Goal: Communication & Community: Share content

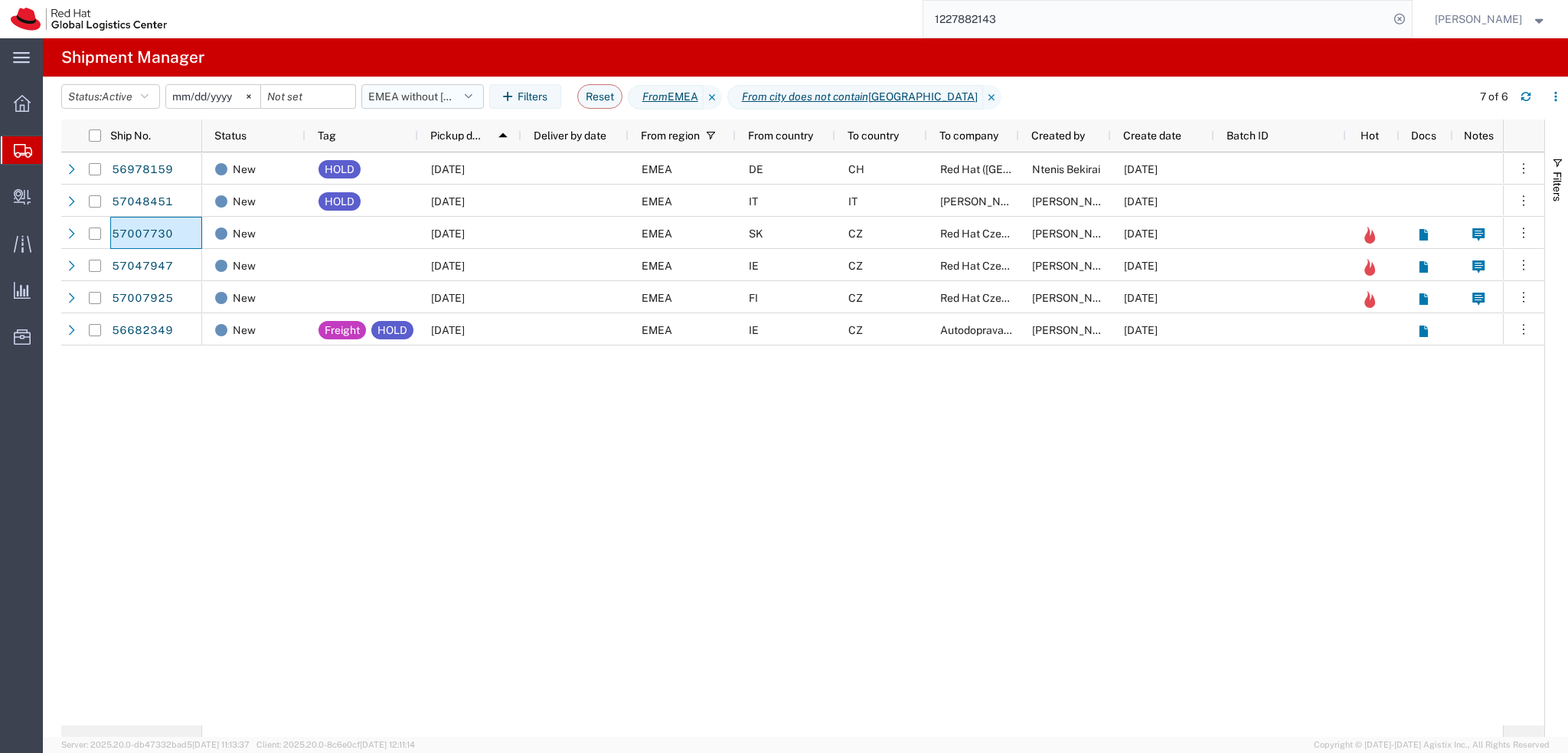
click at [417, 101] on button "EMEA without [GEOGRAPHIC_DATA]" at bounding box center [422, 96] width 123 height 25
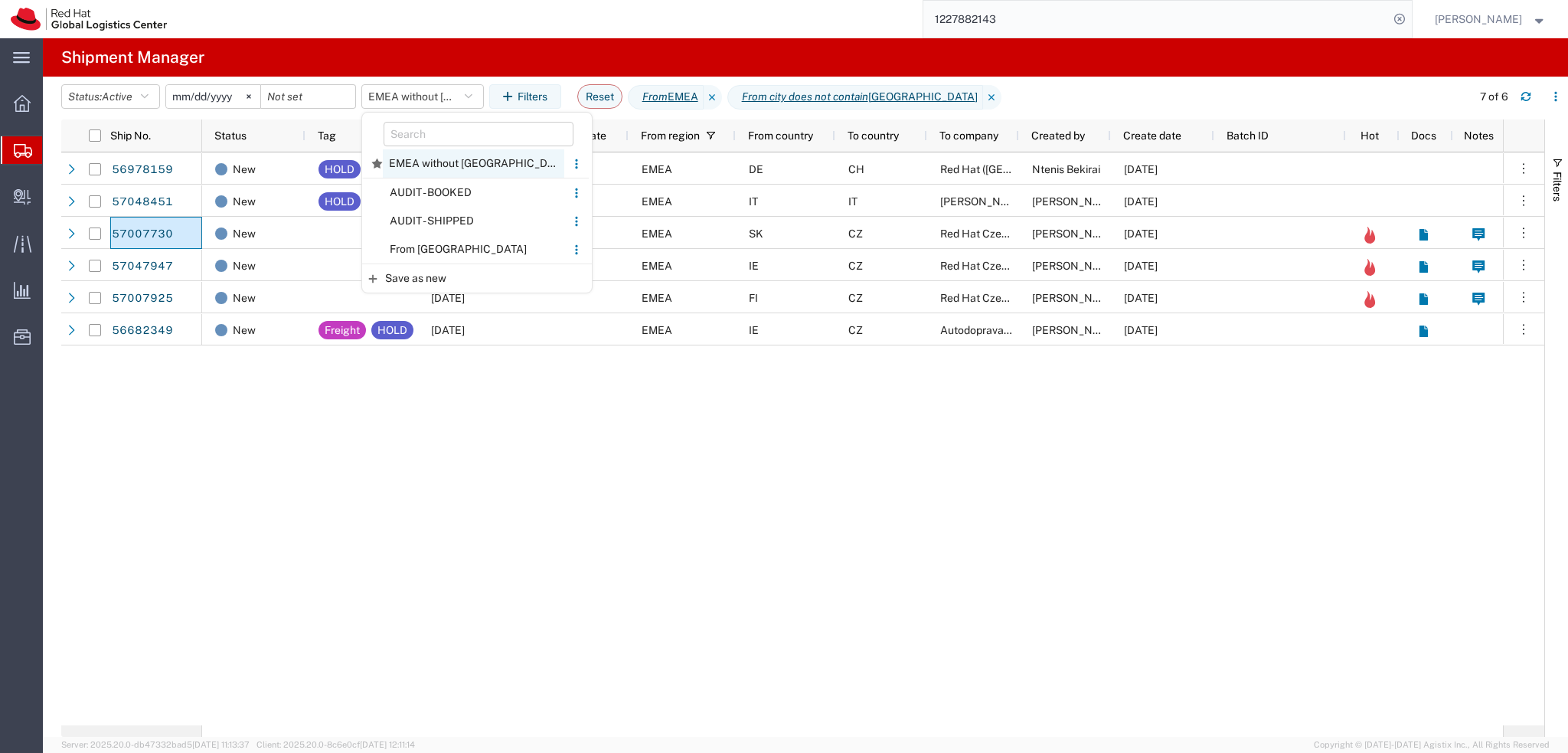
click at [451, 164] on span "EMEA without [GEOGRAPHIC_DATA]" at bounding box center [474, 163] width 181 height 28
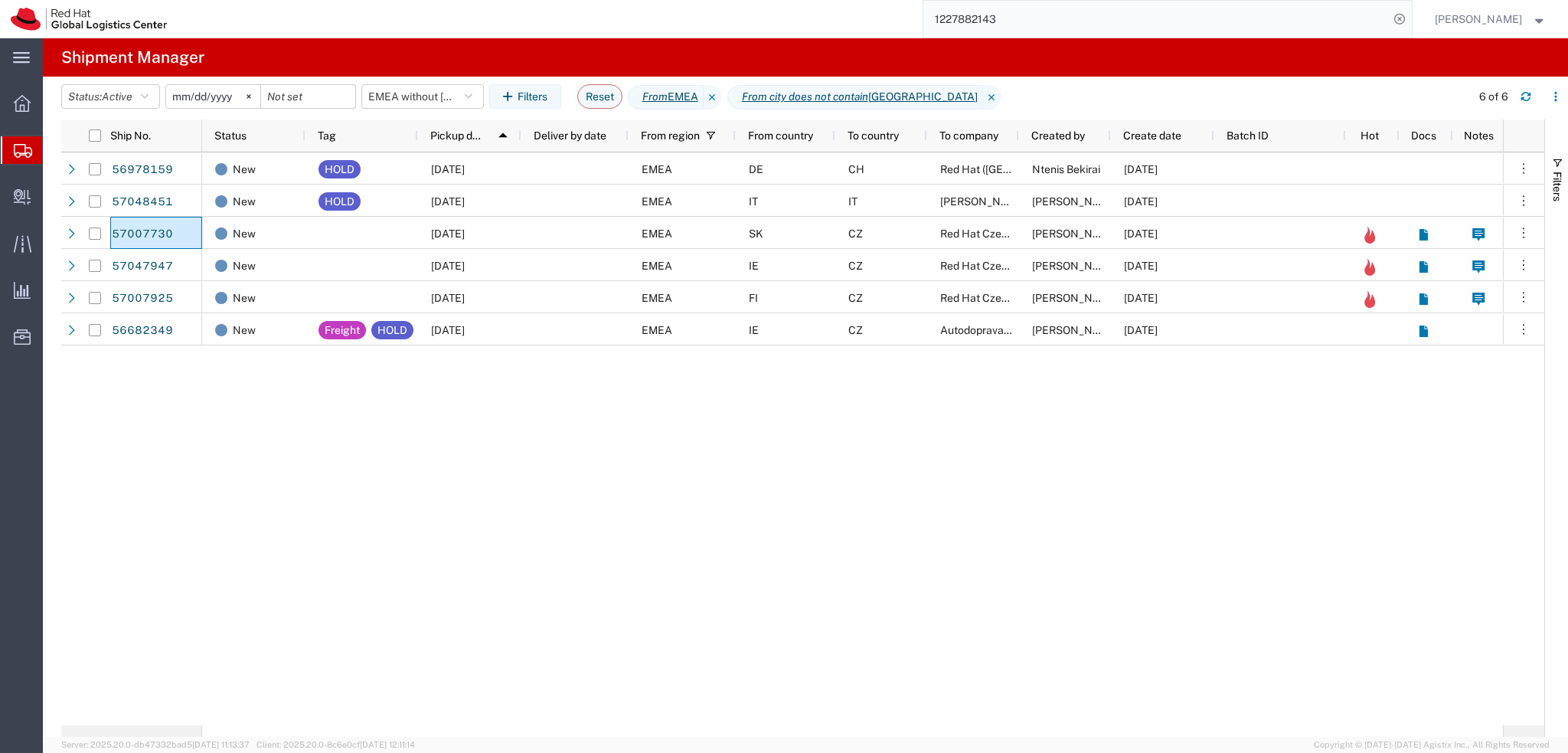
click at [1097, 566] on div "New HOLD [DATE] EMEA DE [GEOGRAPHIC_DATA] ([GEOGRAPHIC_DATA]) SARL Ntenis Bekir…" at bounding box center [852, 439] width 1301 height 573
click at [1031, 14] on input "1227882143" at bounding box center [1156, 19] width 466 height 37
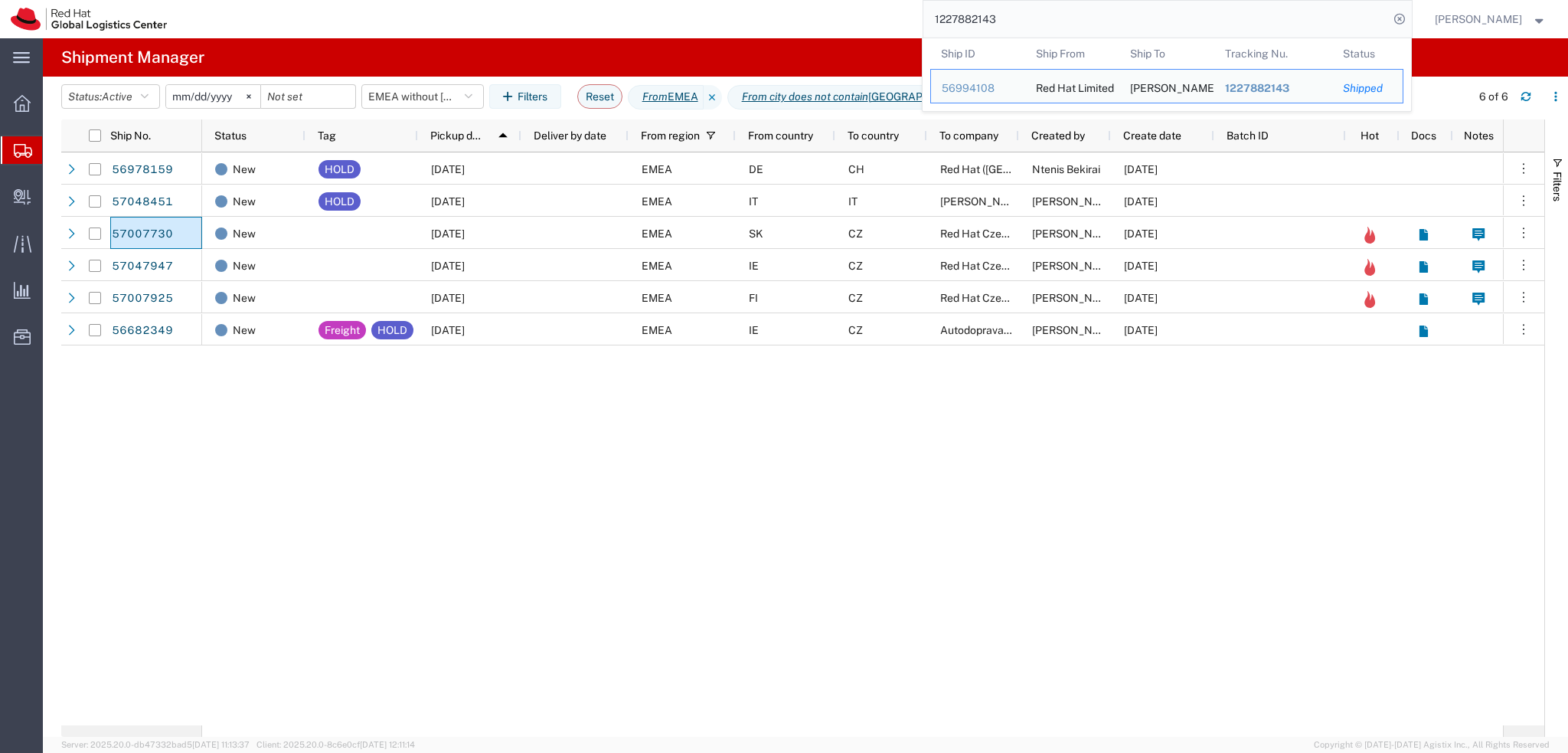
paste input "393443407601"
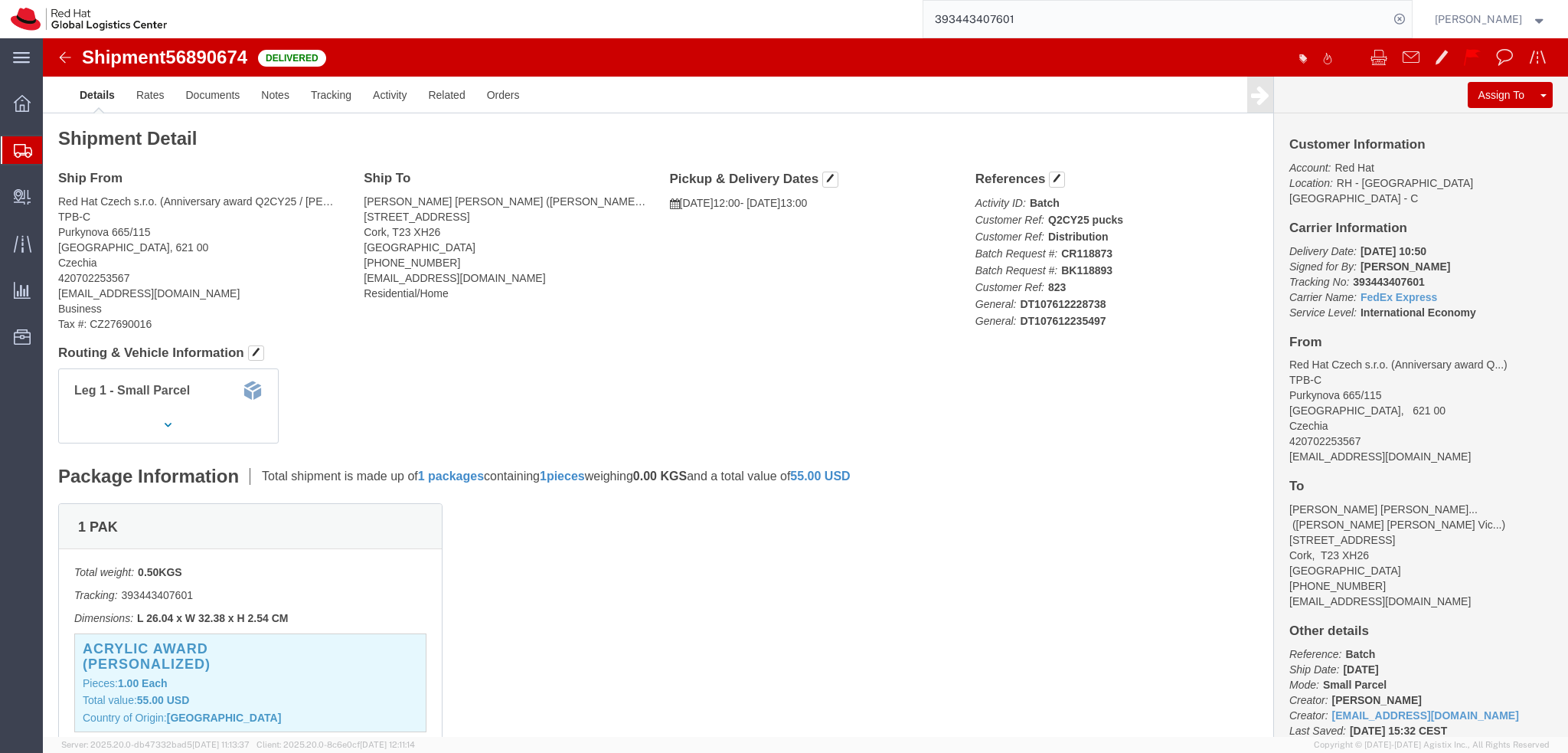
click img
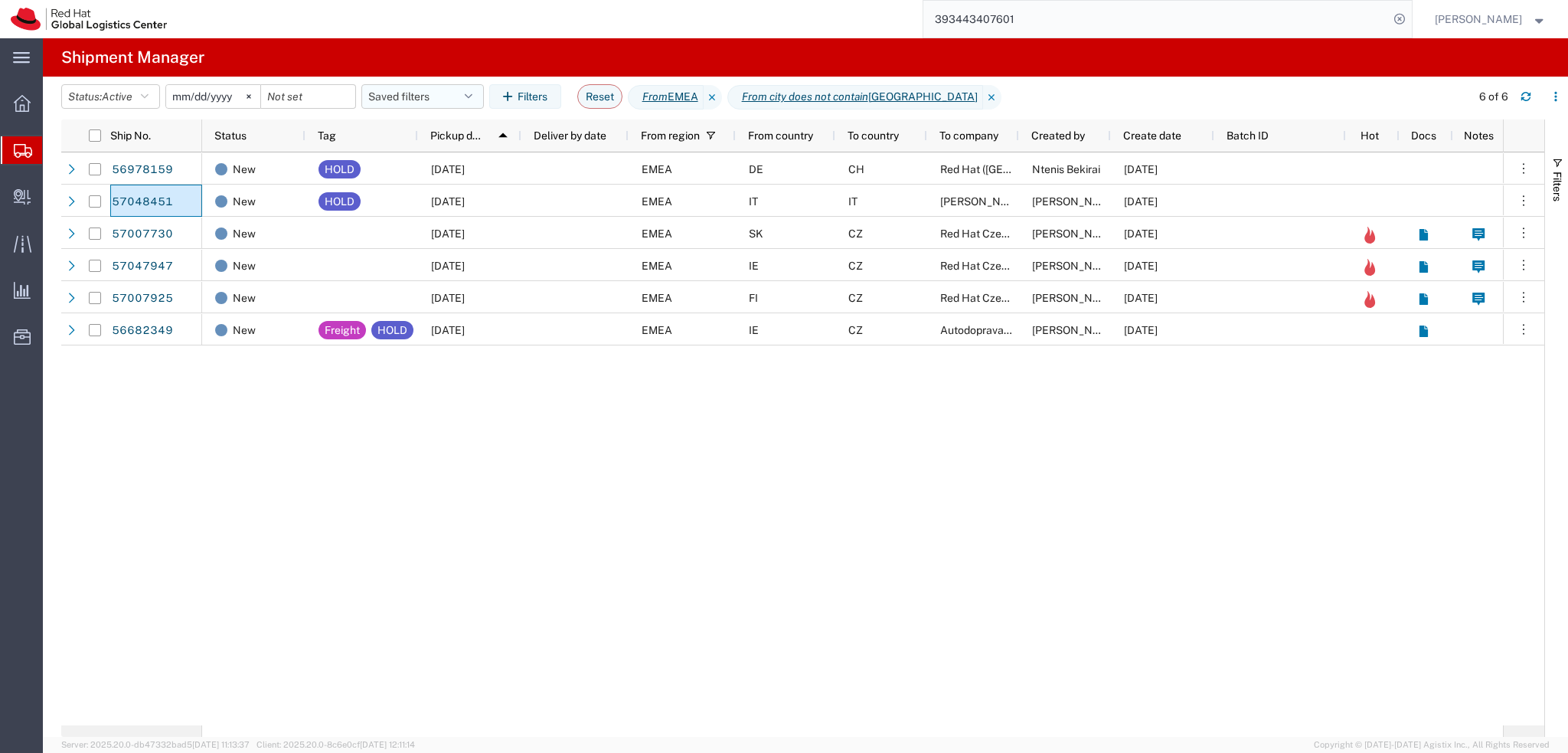
click at [463, 98] on button "Saved filters" at bounding box center [422, 96] width 123 height 25
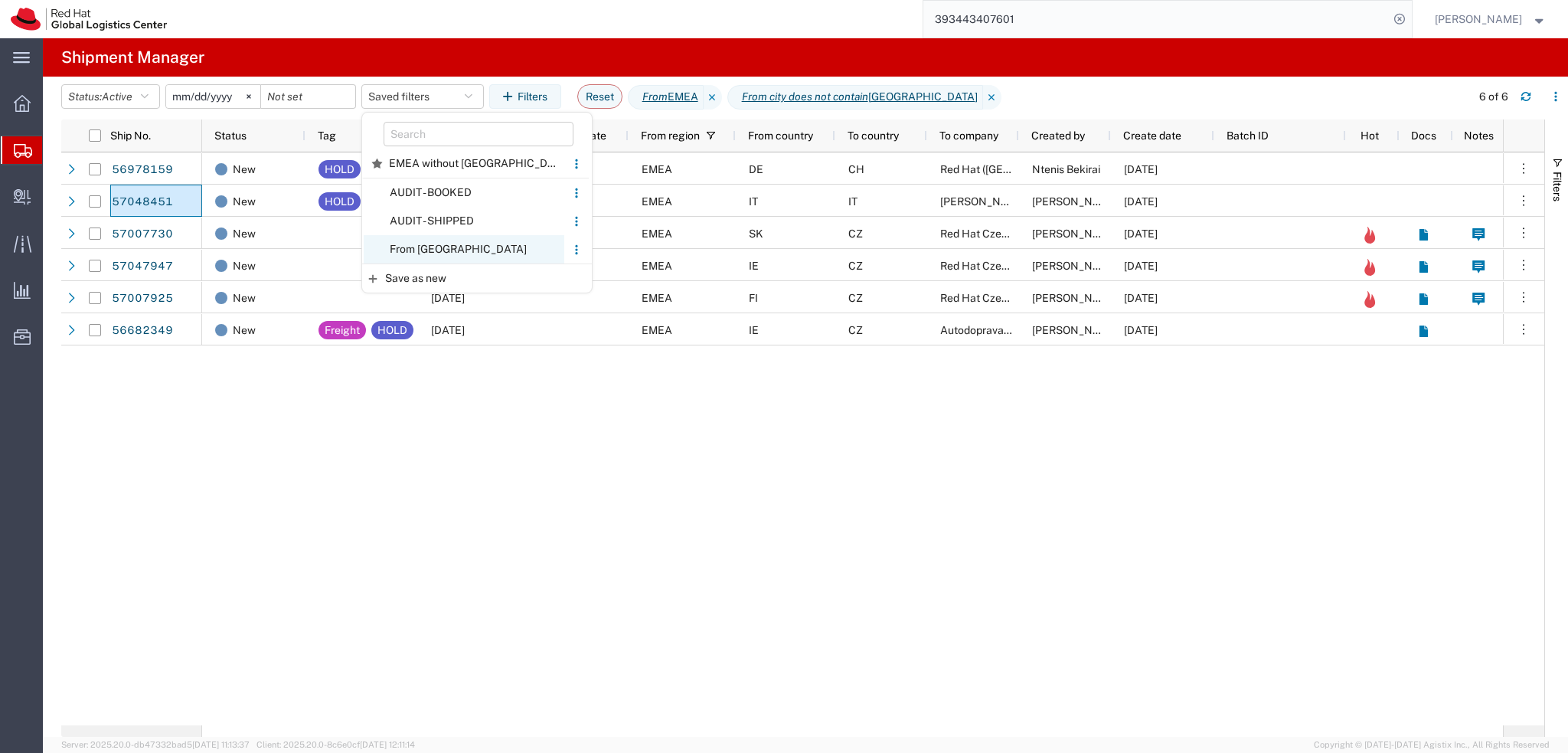
click at [465, 252] on span "From [GEOGRAPHIC_DATA]" at bounding box center [464, 249] width 200 height 28
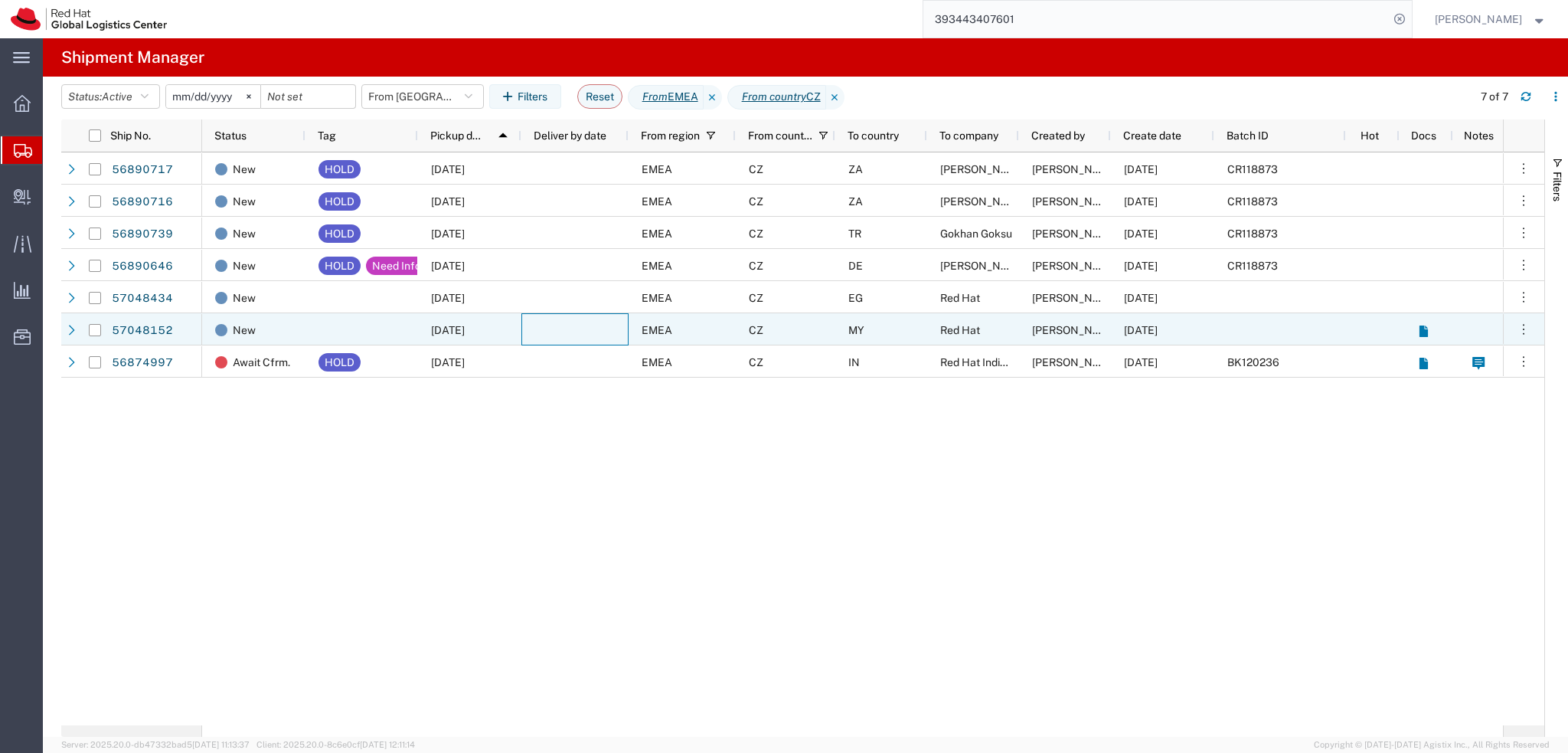
click at [579, 318] on div at bounding box center [575, 330] width 107 height 32
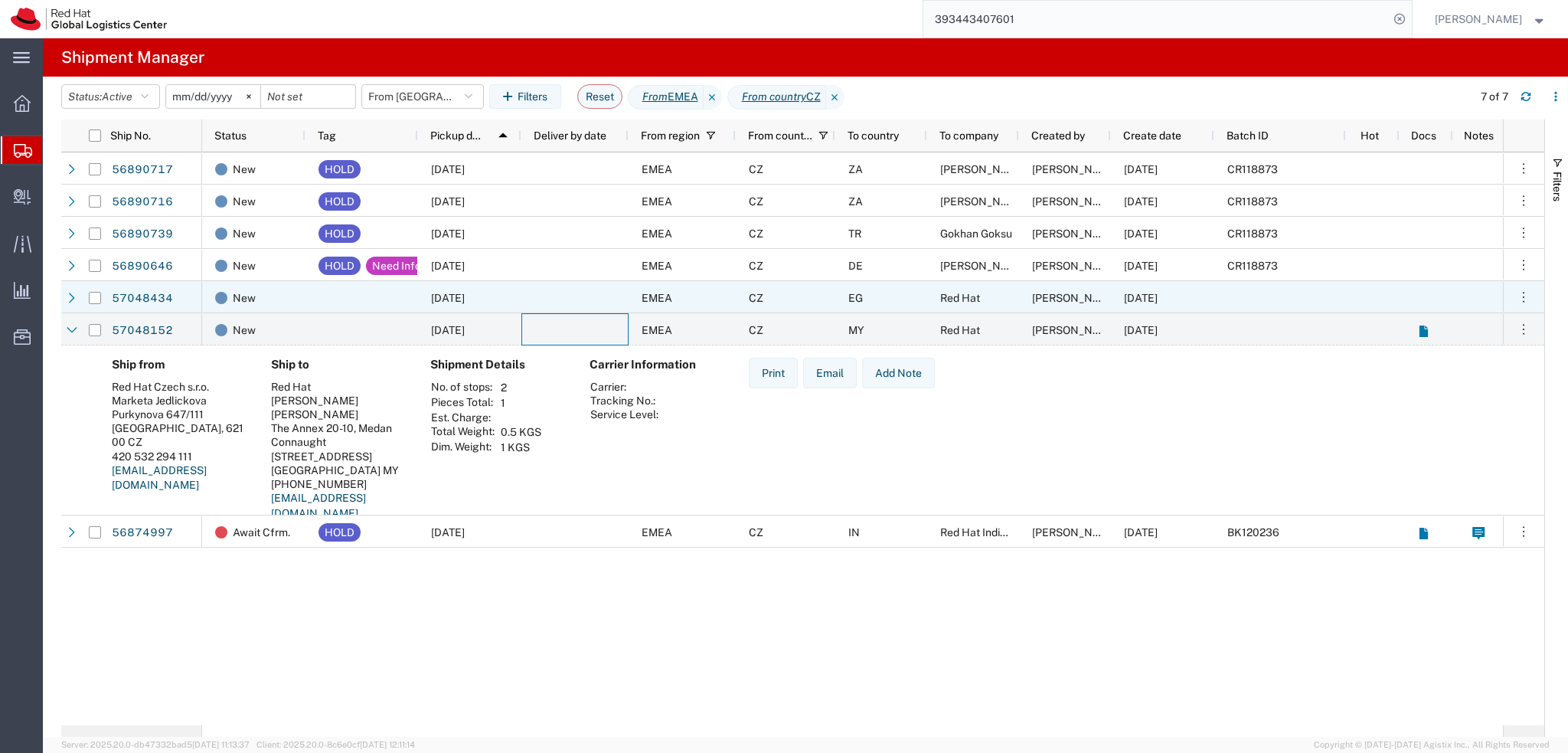
click at [566, 301] on div at bounding box center [575, 298] width 107 height 32
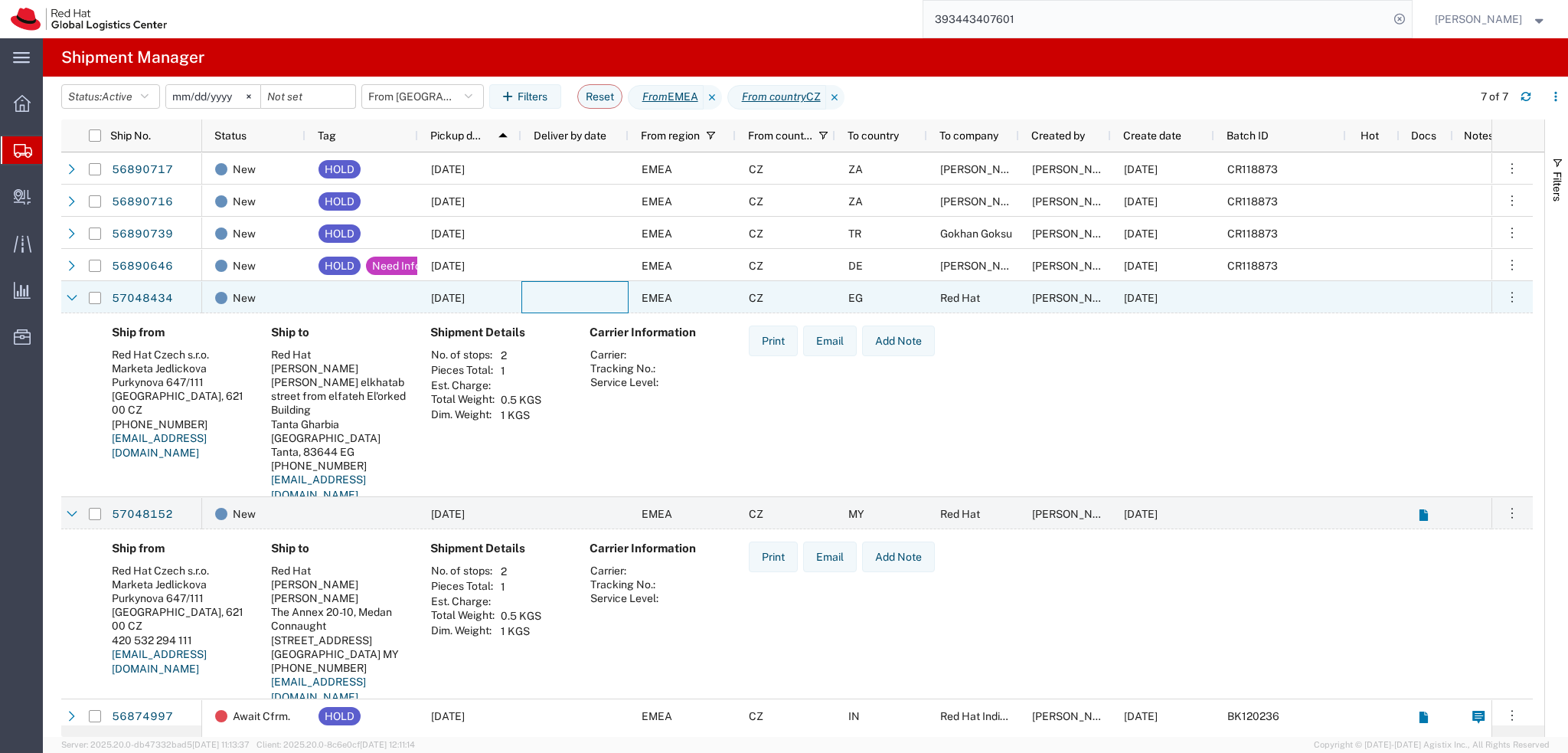
click at [566, 301] on div at bounding box center [575, 298] width 107 height 32
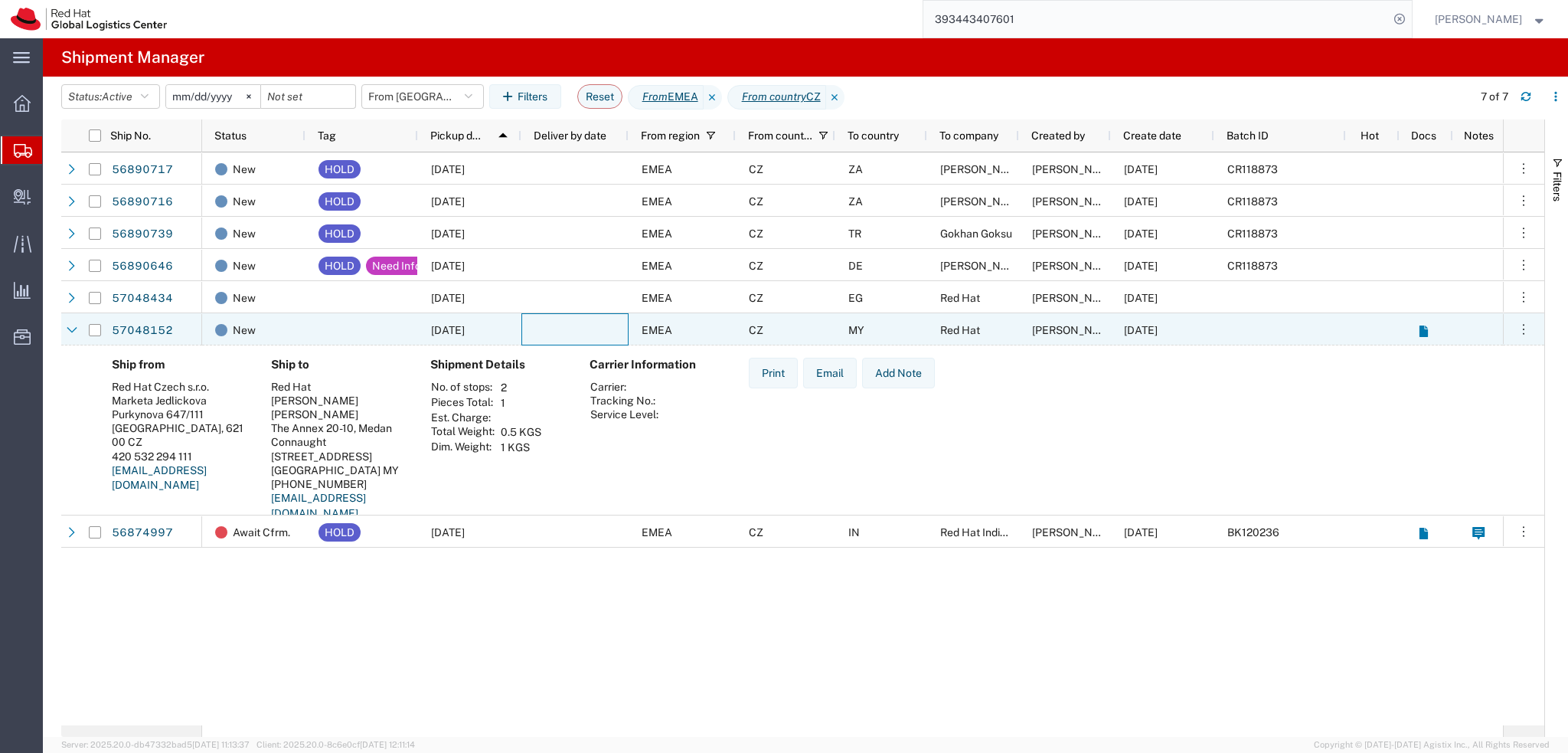
click at [588, 326] on div at bounding box center [575, 330] width 107 height 32
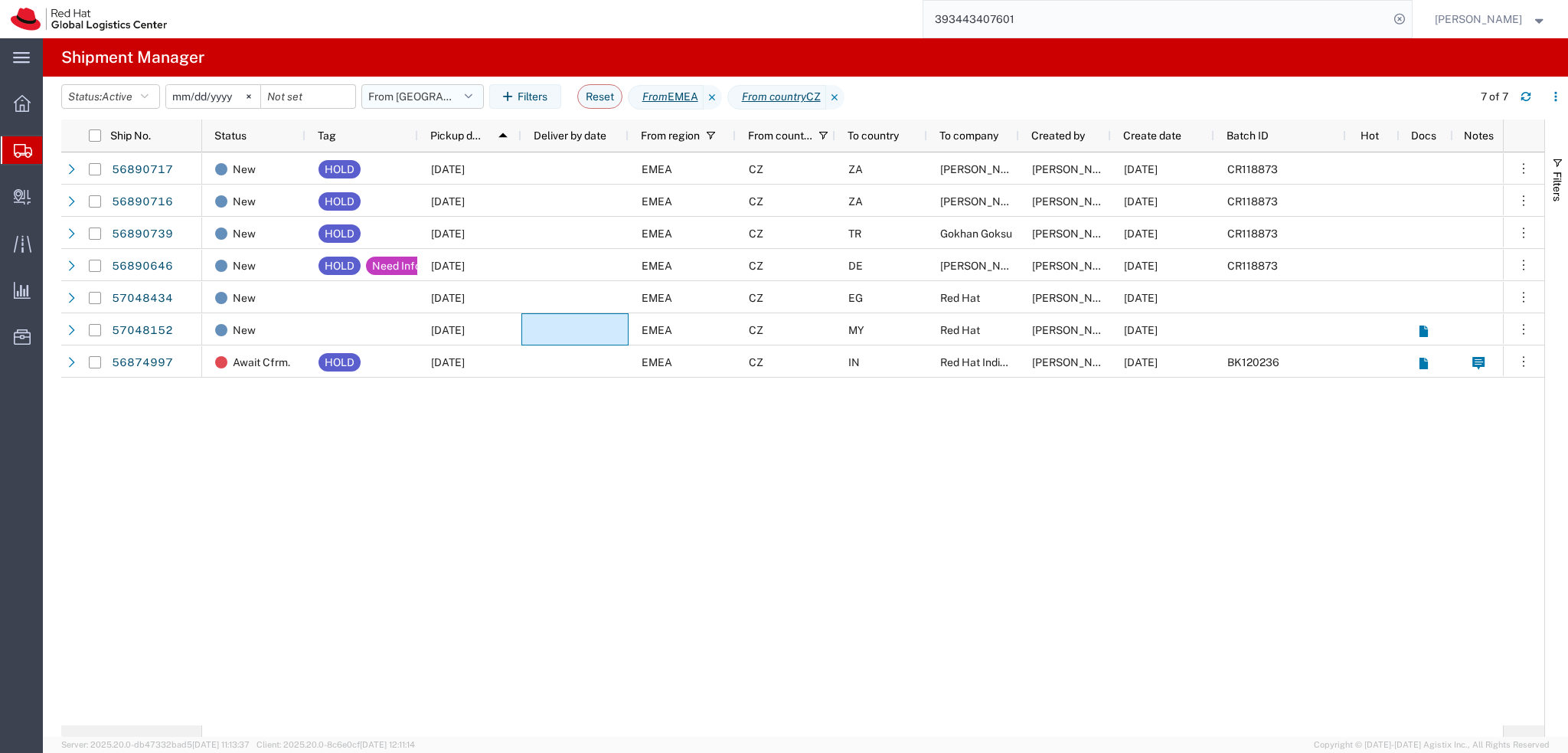
click at [425, 92] on button "From [GEOGRAPHIC_DATA]" at bounding box center [422, 96] width 123 height 25
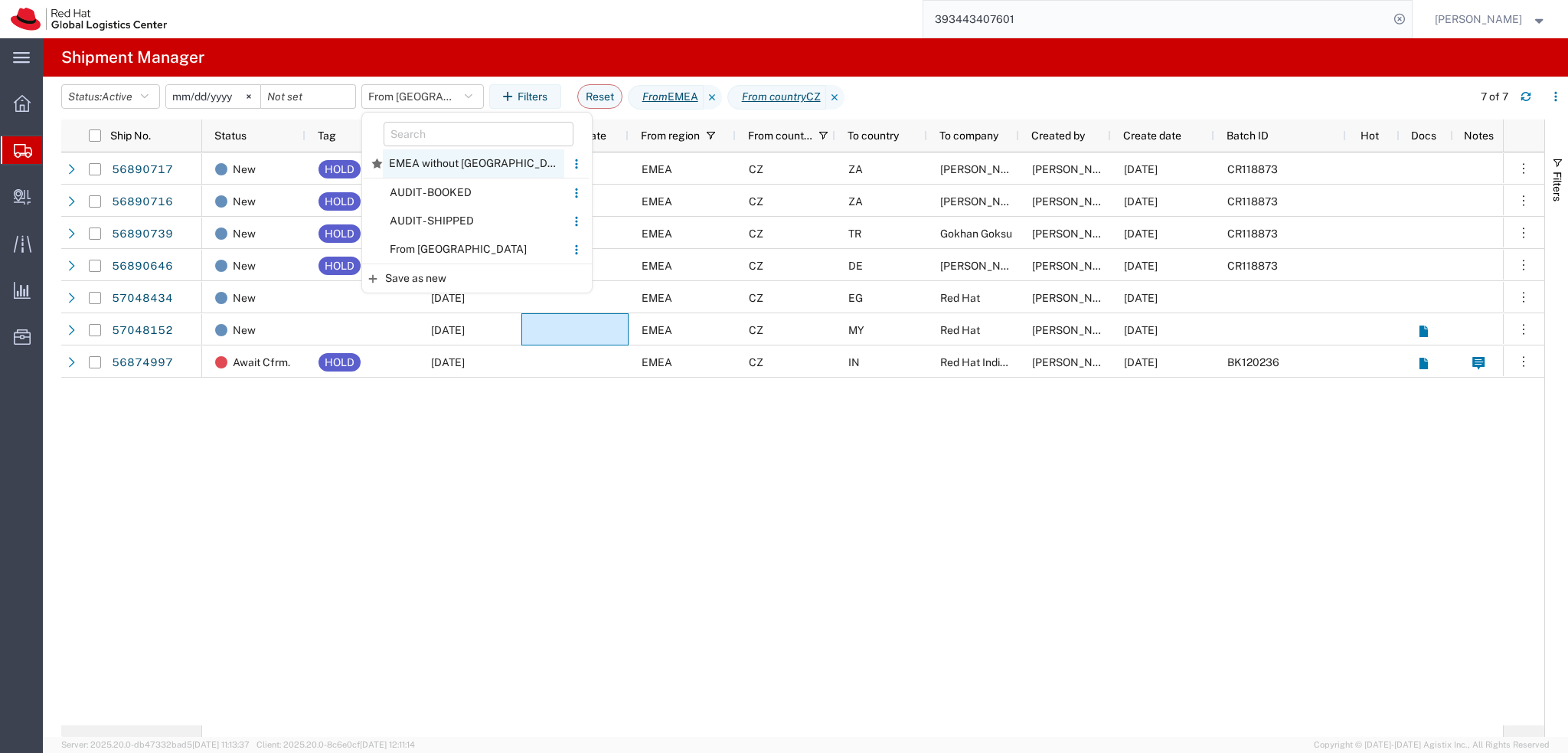
click at [455, 169] on span "EMEA without [GEOGRAPHIC_DATA]" at bounding box center [474, 163] width 181 height 28
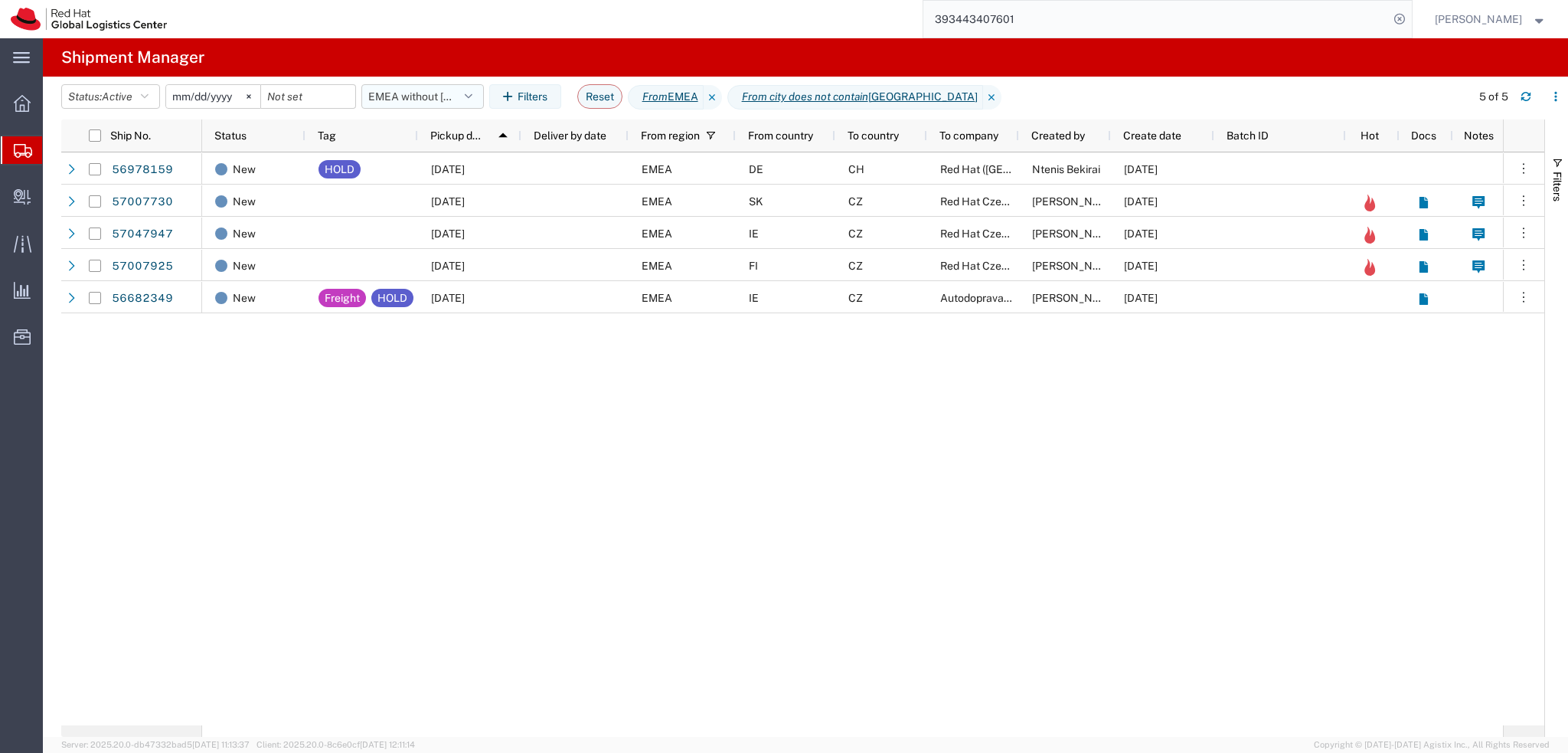
click at [447, 95] on button "EMEA without [GEOGRAPHIC_DATA]" at bounding box center [422, 96] width 123 height 25
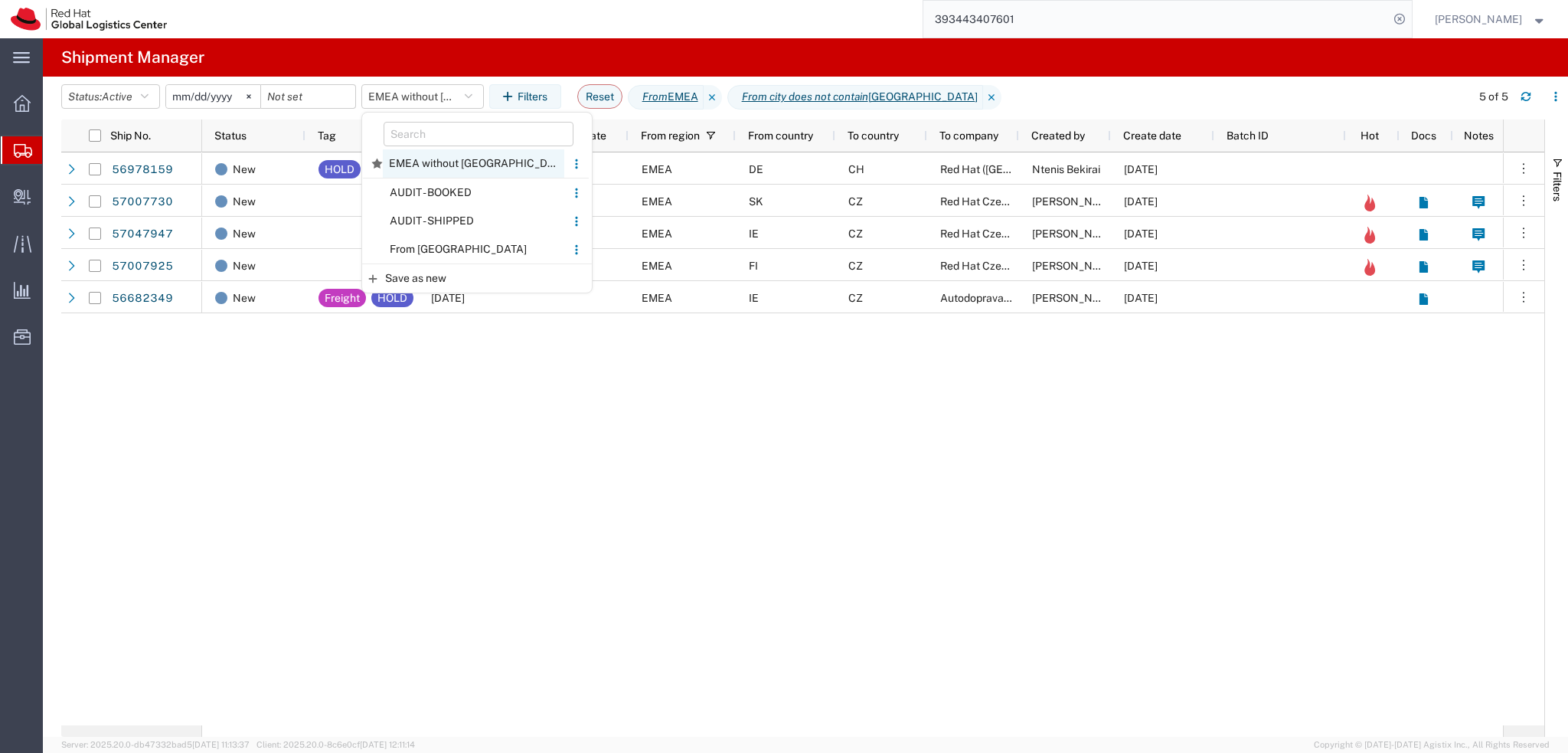
click at [459, 163] on span "EMEA without [GEOGRAPHIC_DATA]" at bounding box center [474, 163] width 181 height 28
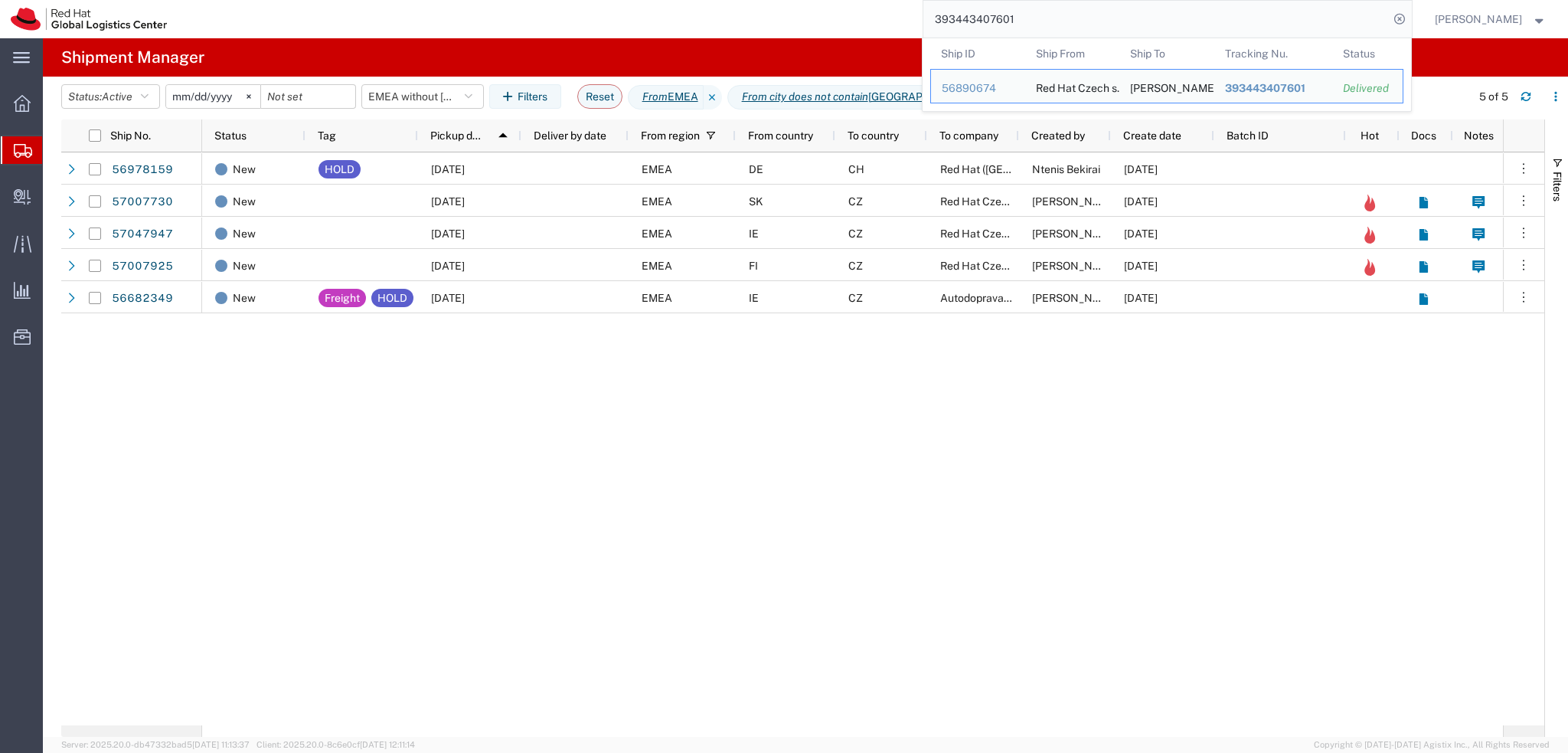
click at [1115, 21] on input "393443407601" at bounding box center [1156, 19] width 466 height 37
paste input "56905935"
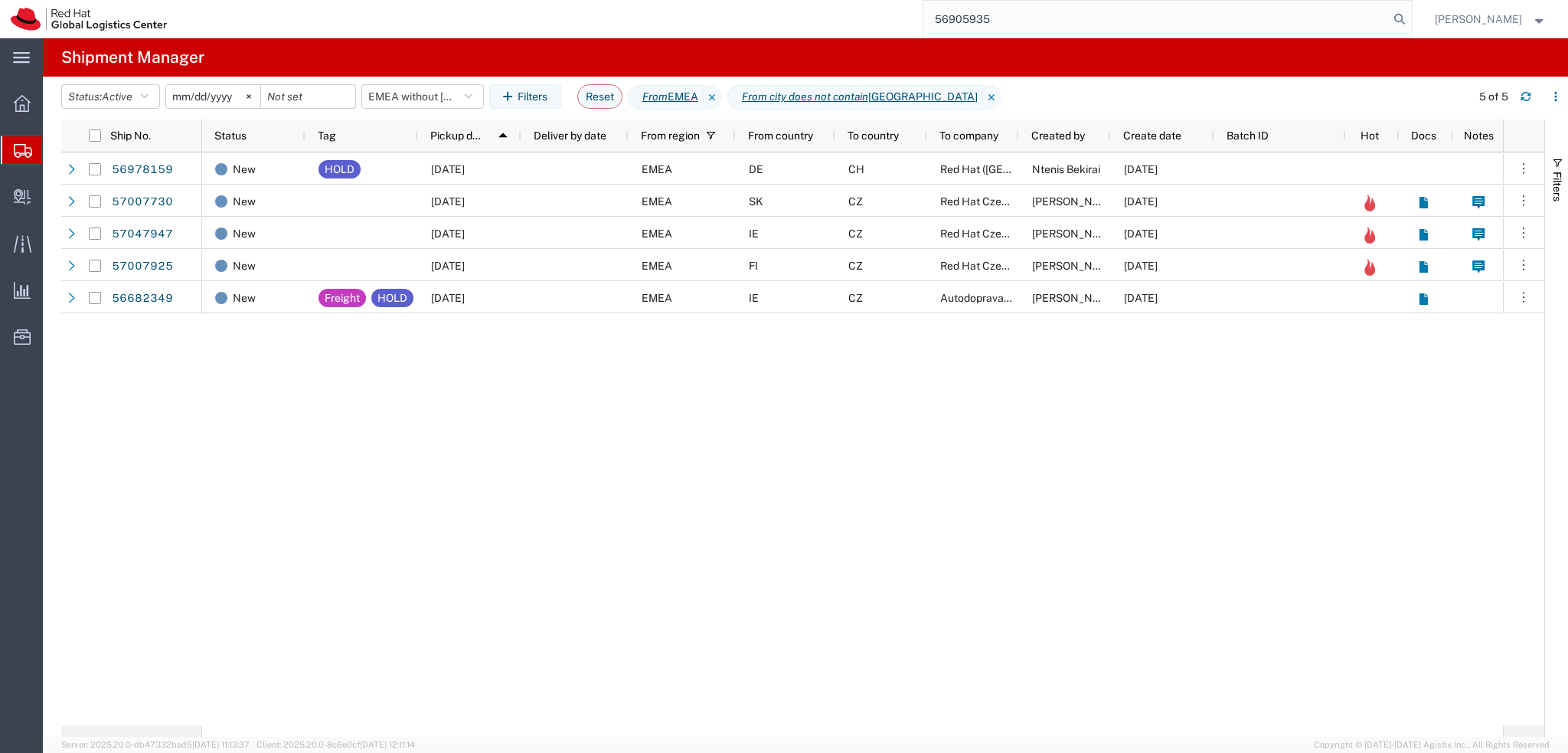
type input "56905935"
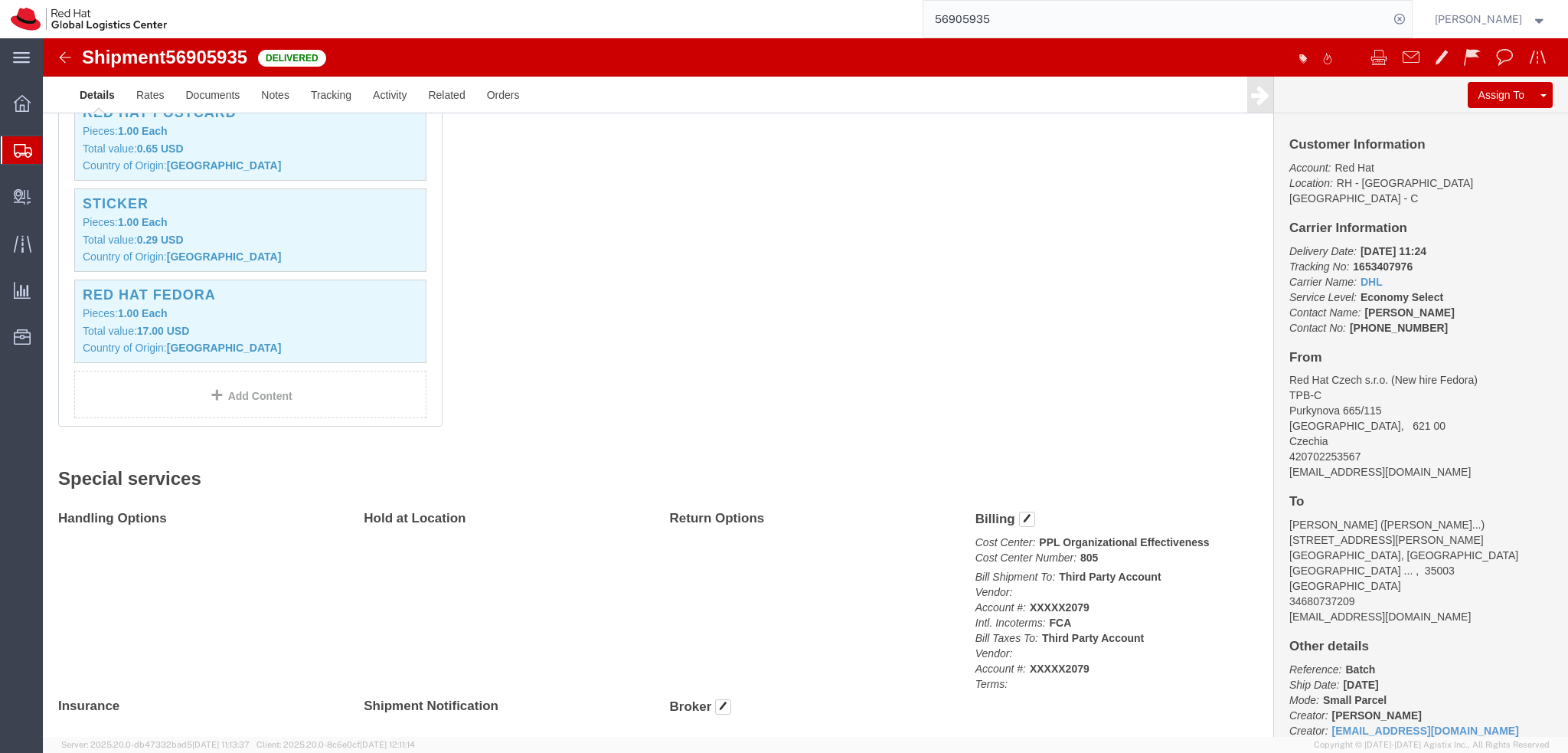
scroll to position [536, 0]
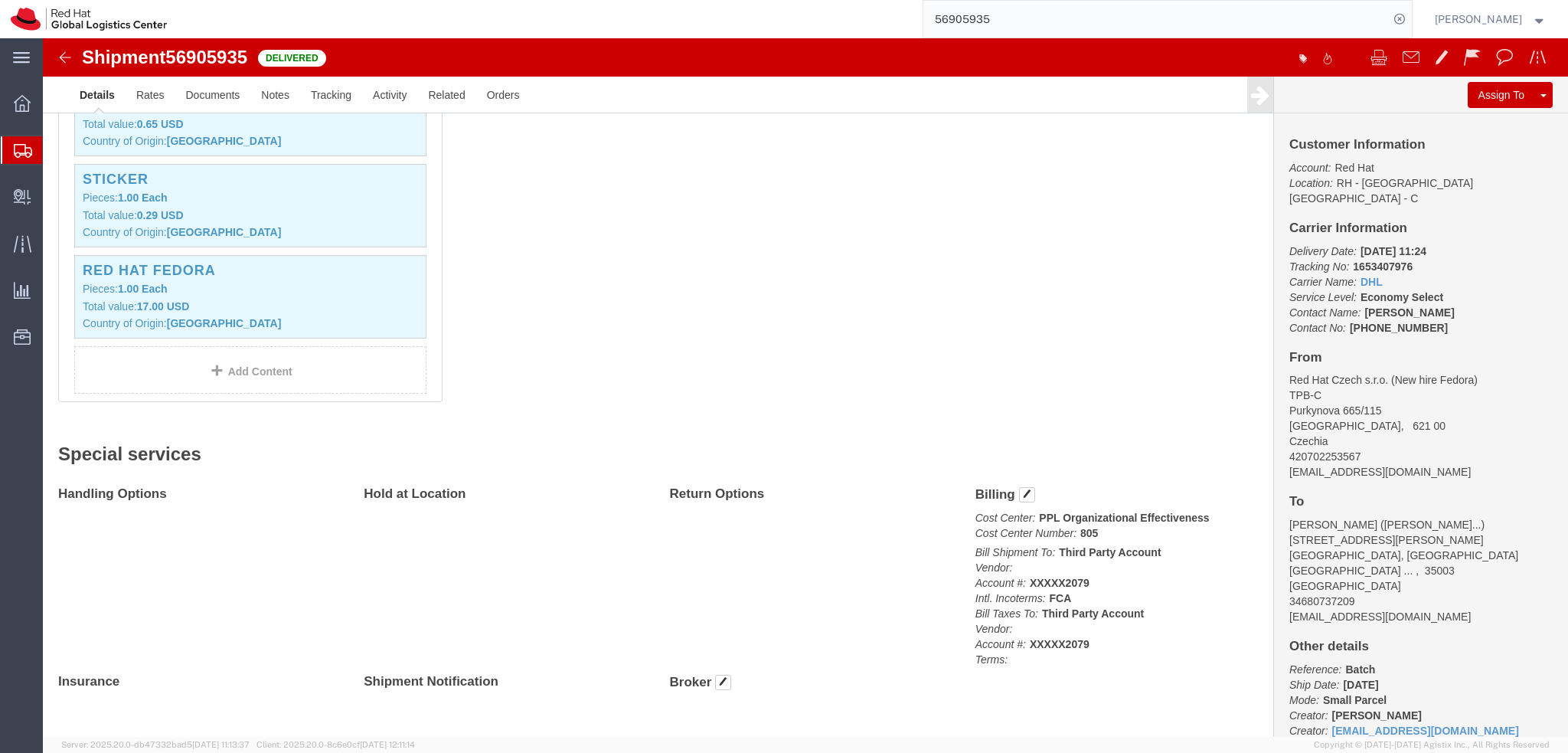
click div "1 Your Packaging Total weight: 0.50 KGS Dimensions: L 42.00 x W 30.00 x H 15.00…"
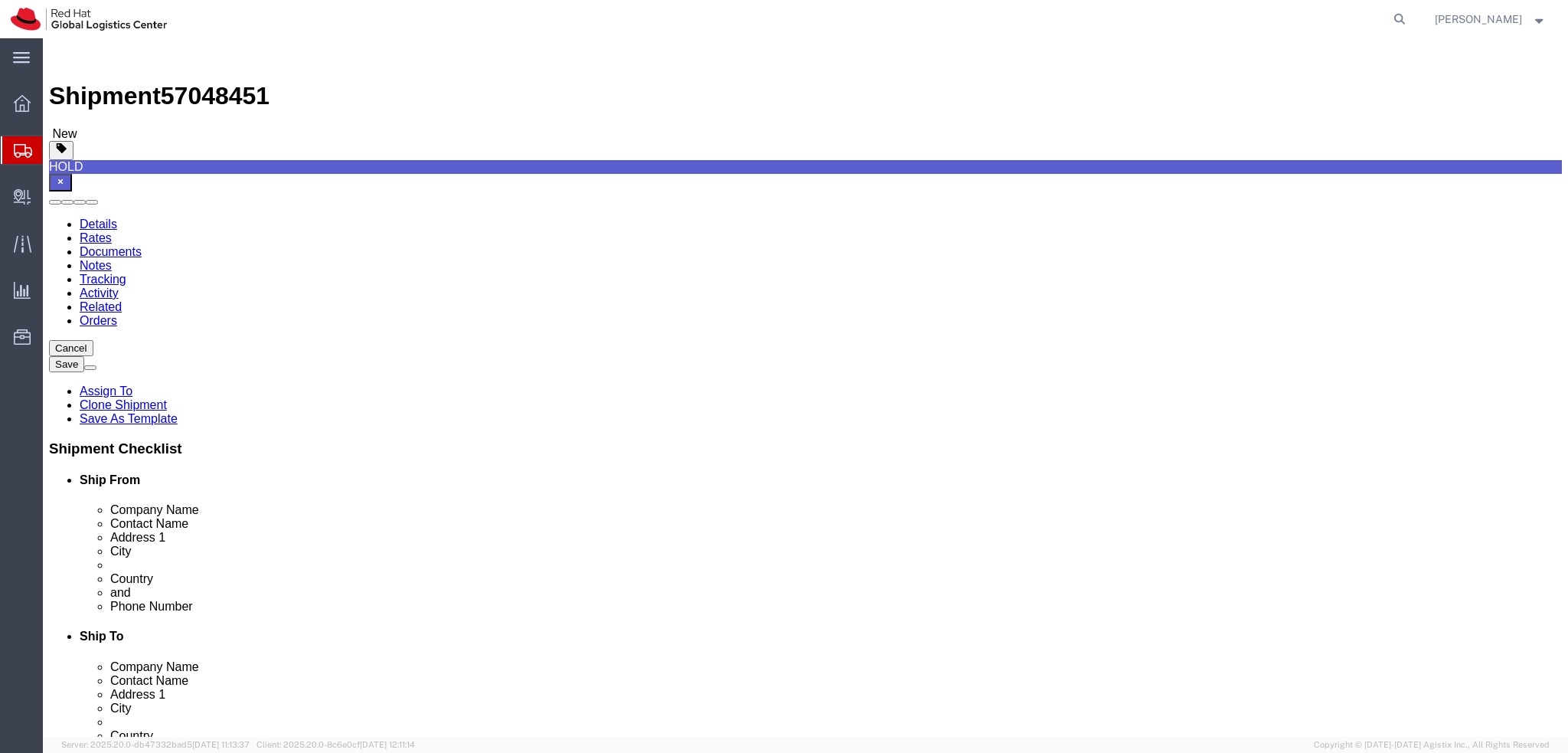
select select "37982"
select select
click link "Package Information"
click dd "10.00 EUR"
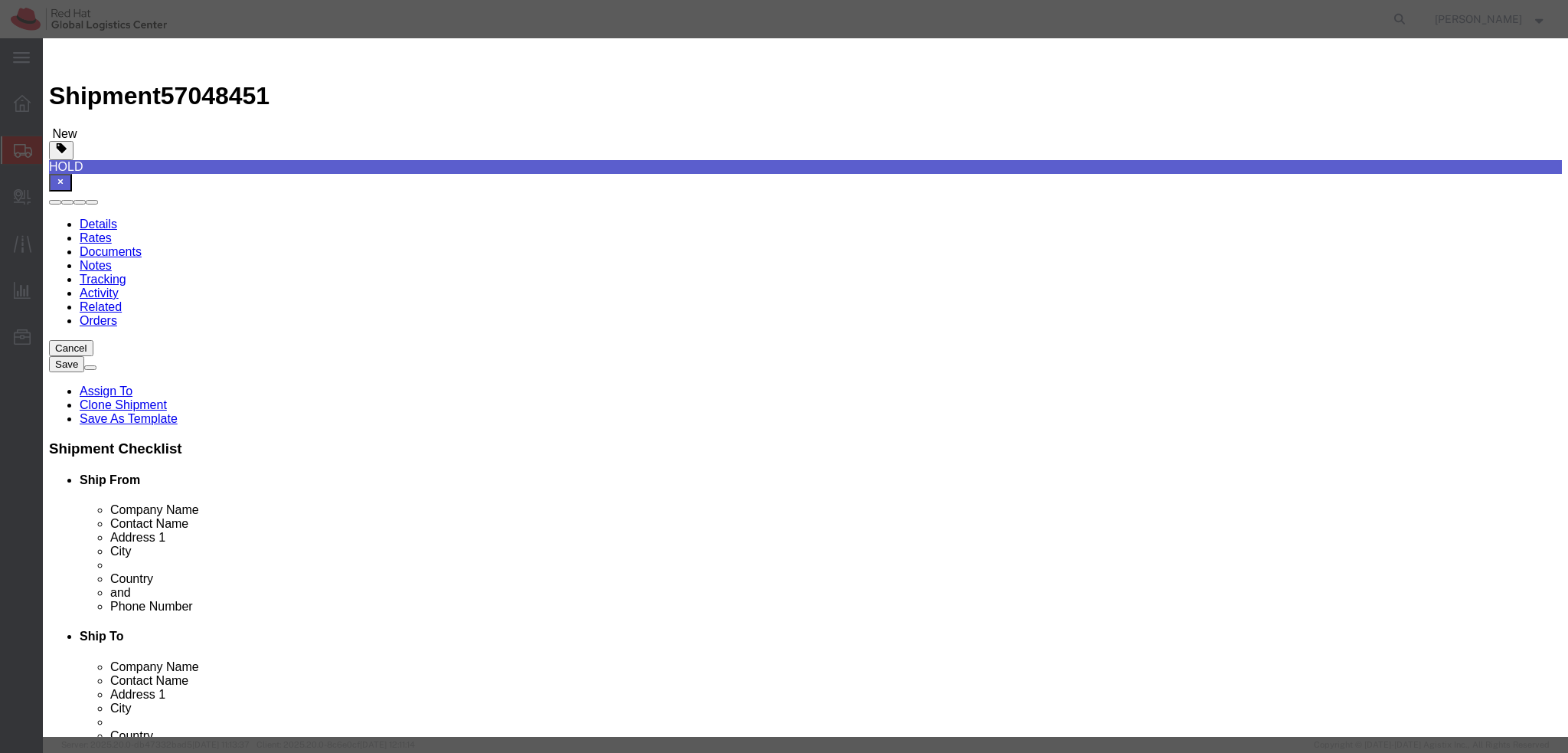
click textarea
click textarea "NoteBook"
click textarea "Notebook"
type textarea "Notebook"
click button "Save & Close"
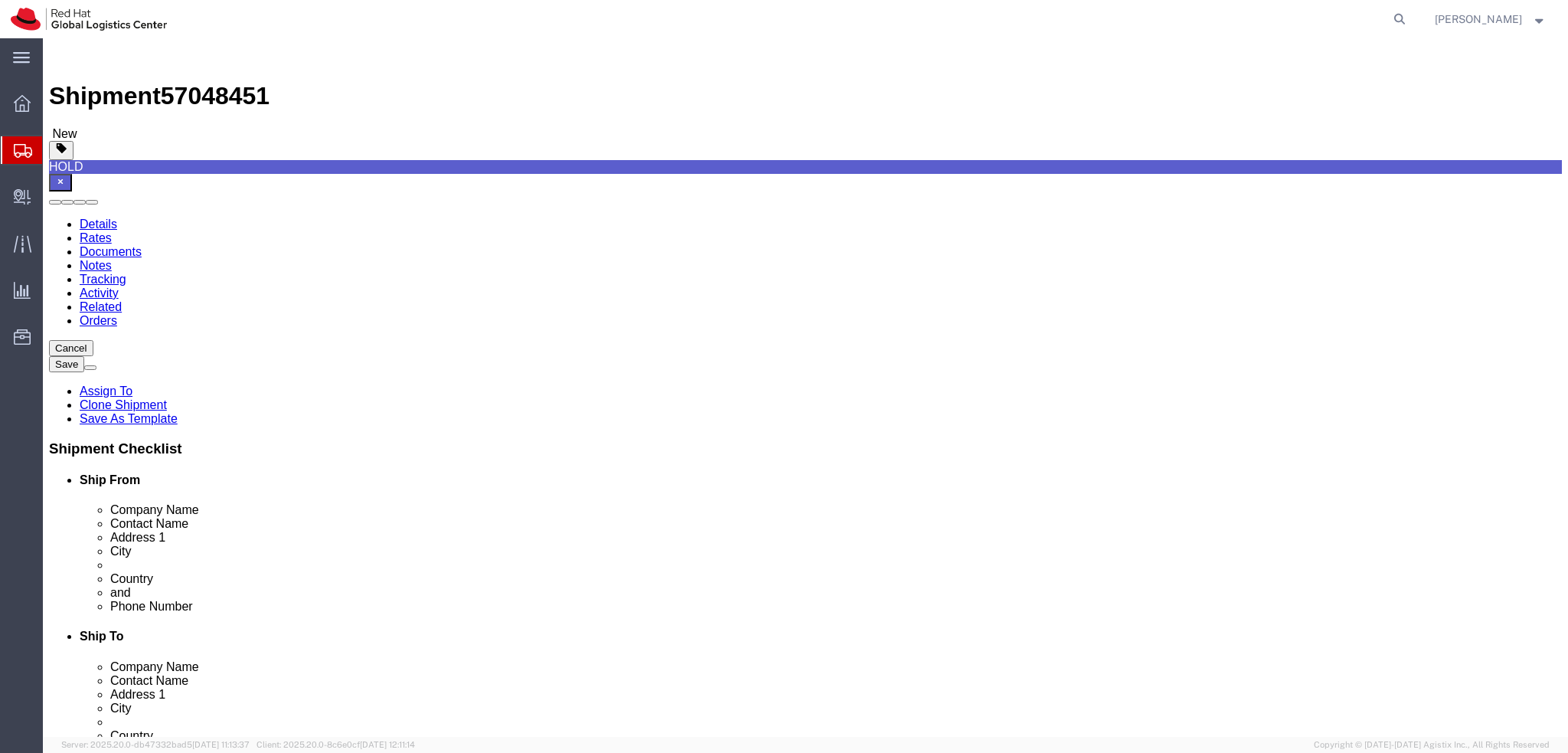
click icon
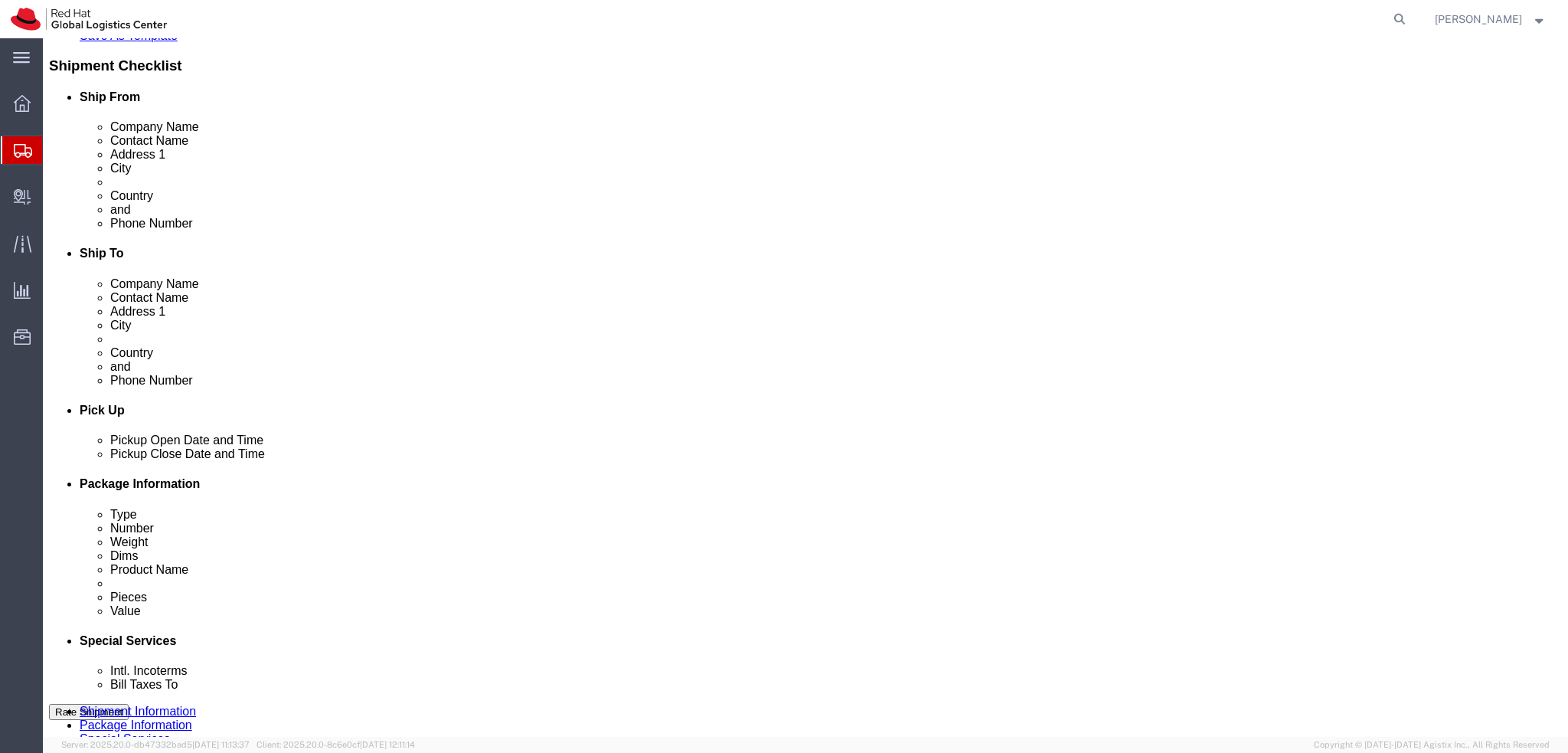
click button "Rate Shipment"
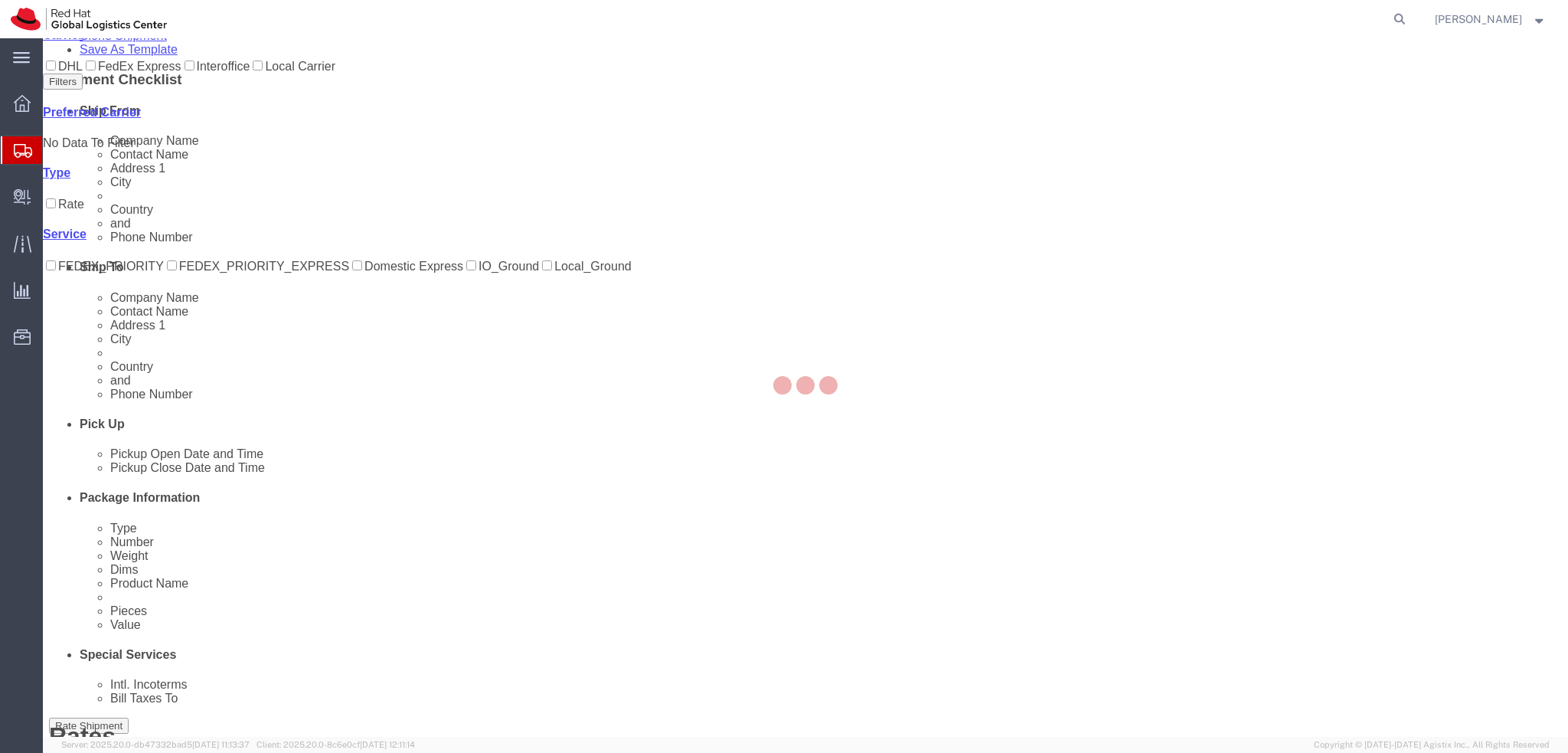
scroll to position [0, 0]
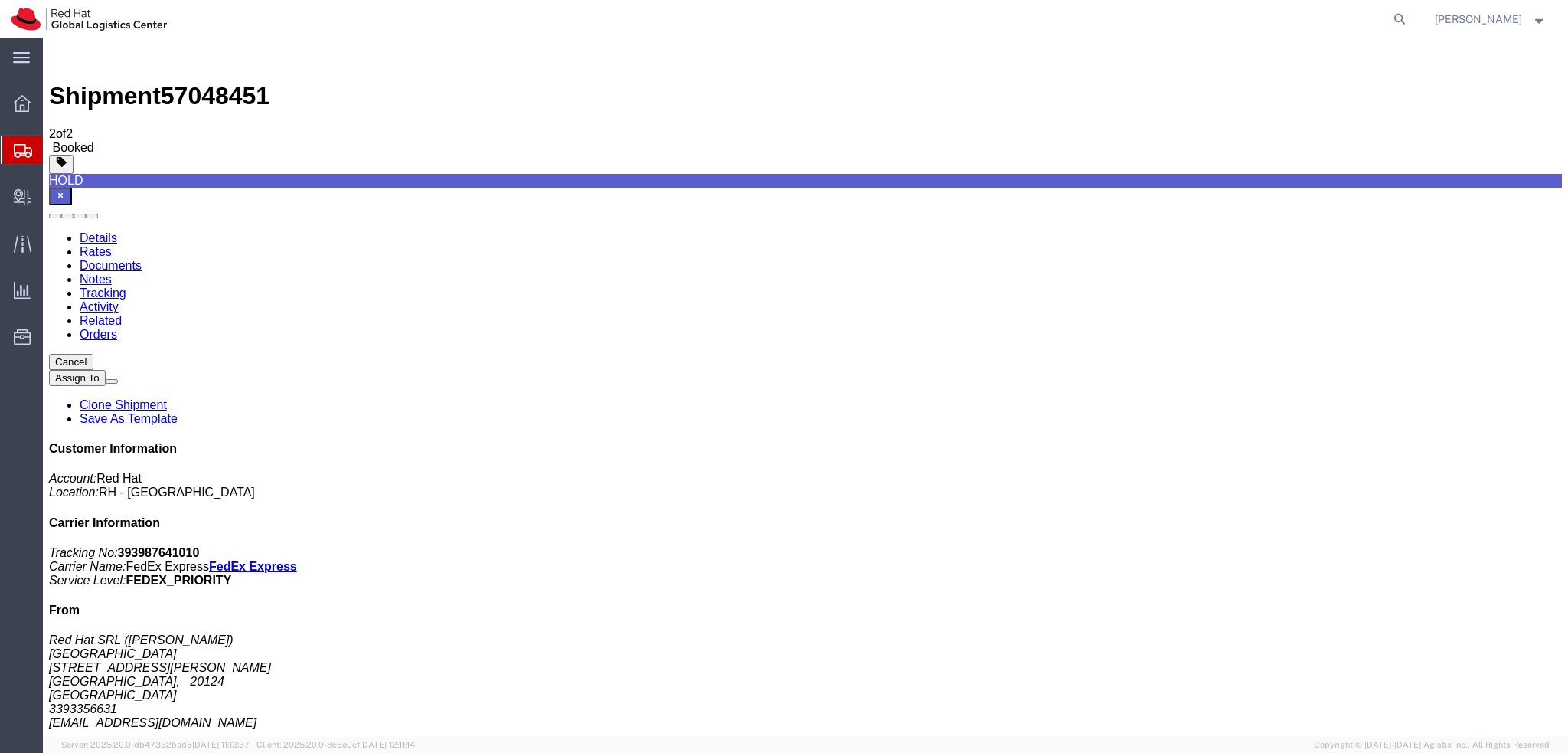
click at [66, 190] on icon "button" at bounding box center [60, 195] width 10 height 10
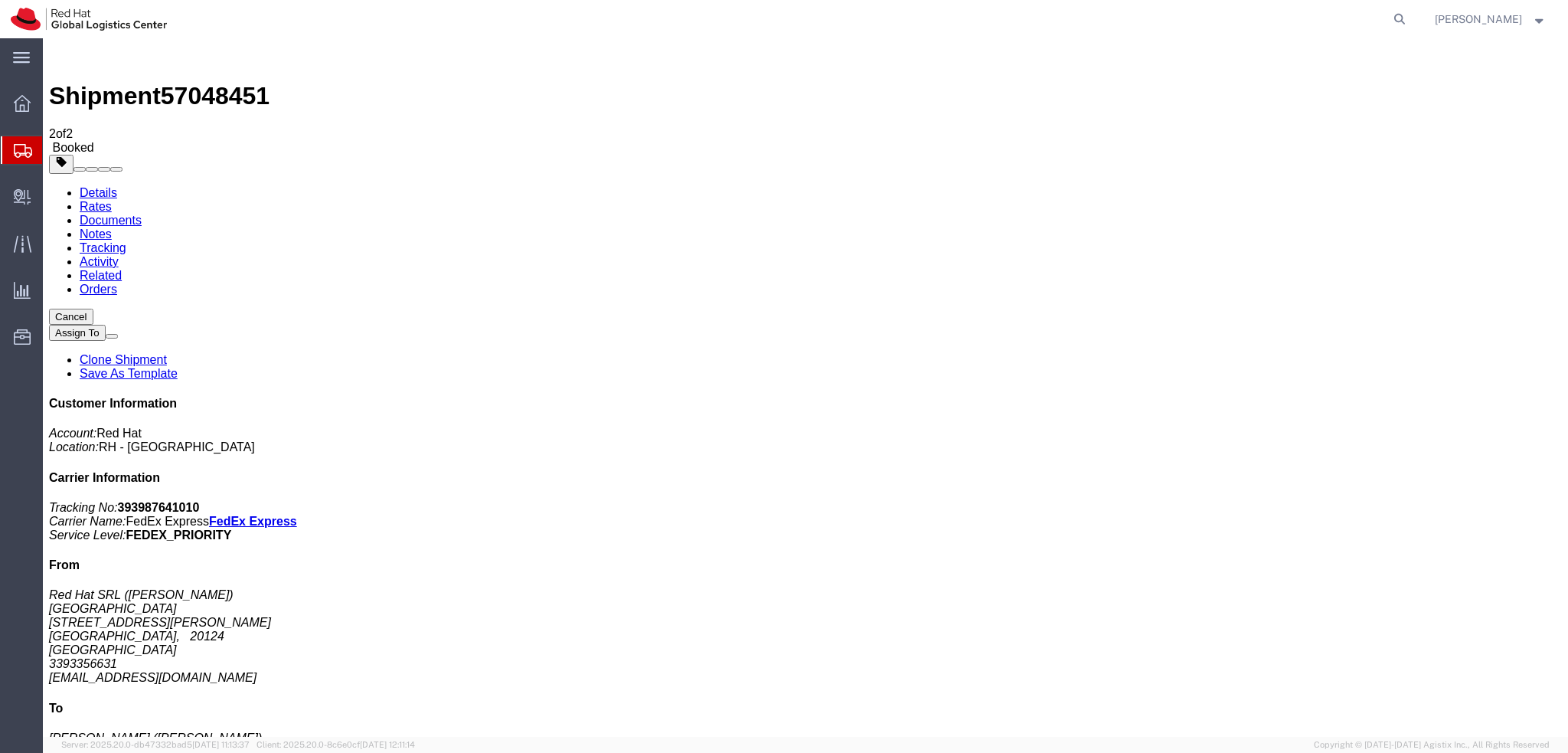
click at [107, 186] on link "Details" at bounding box center [98, 192] width 38 height 13
click span "button"
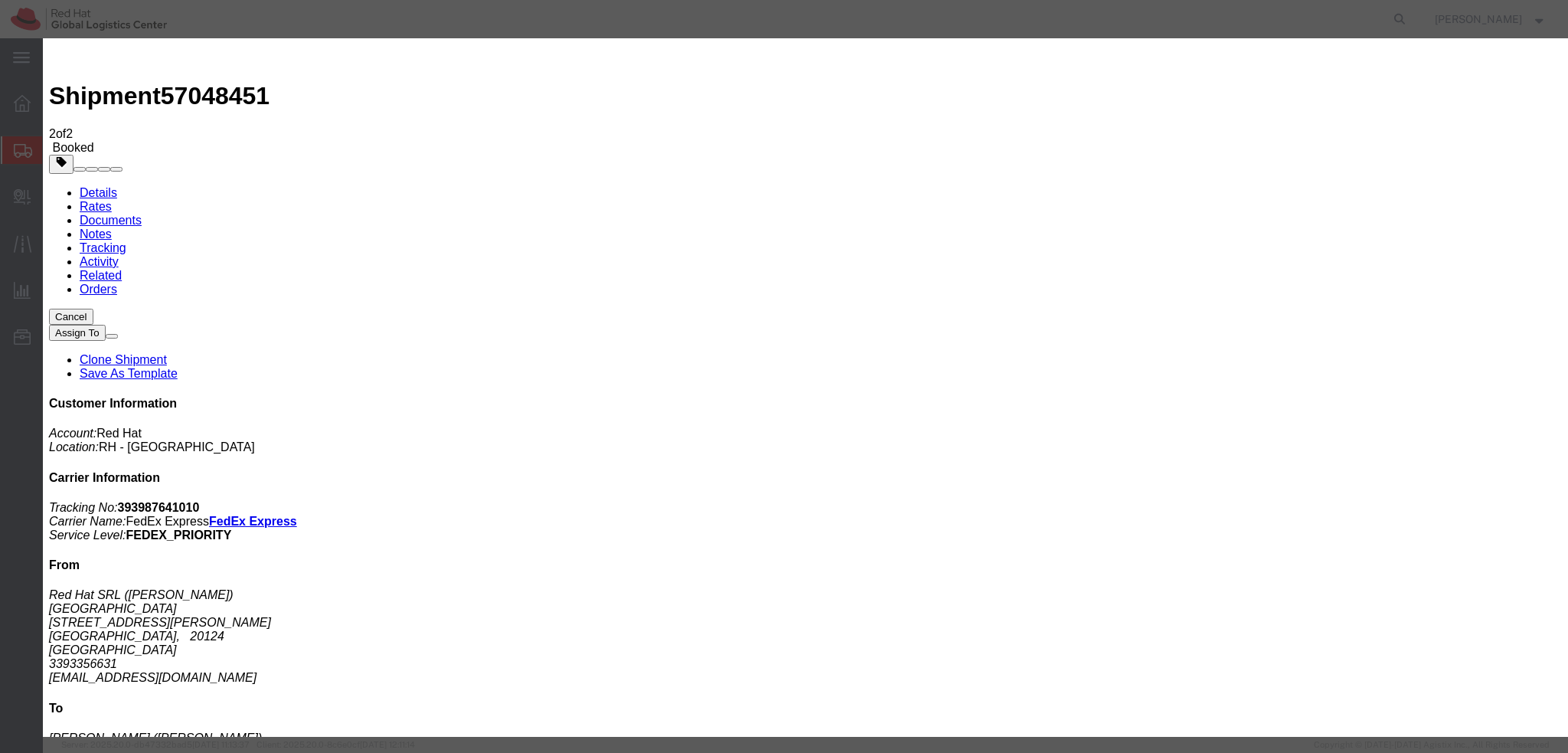
click div "Oct 07 2025 4:50 PM"
click input "4:50 PM"
type input "12:00 PM"
click button "Apply"
click div "Oct 08 2025 1:00 PM"
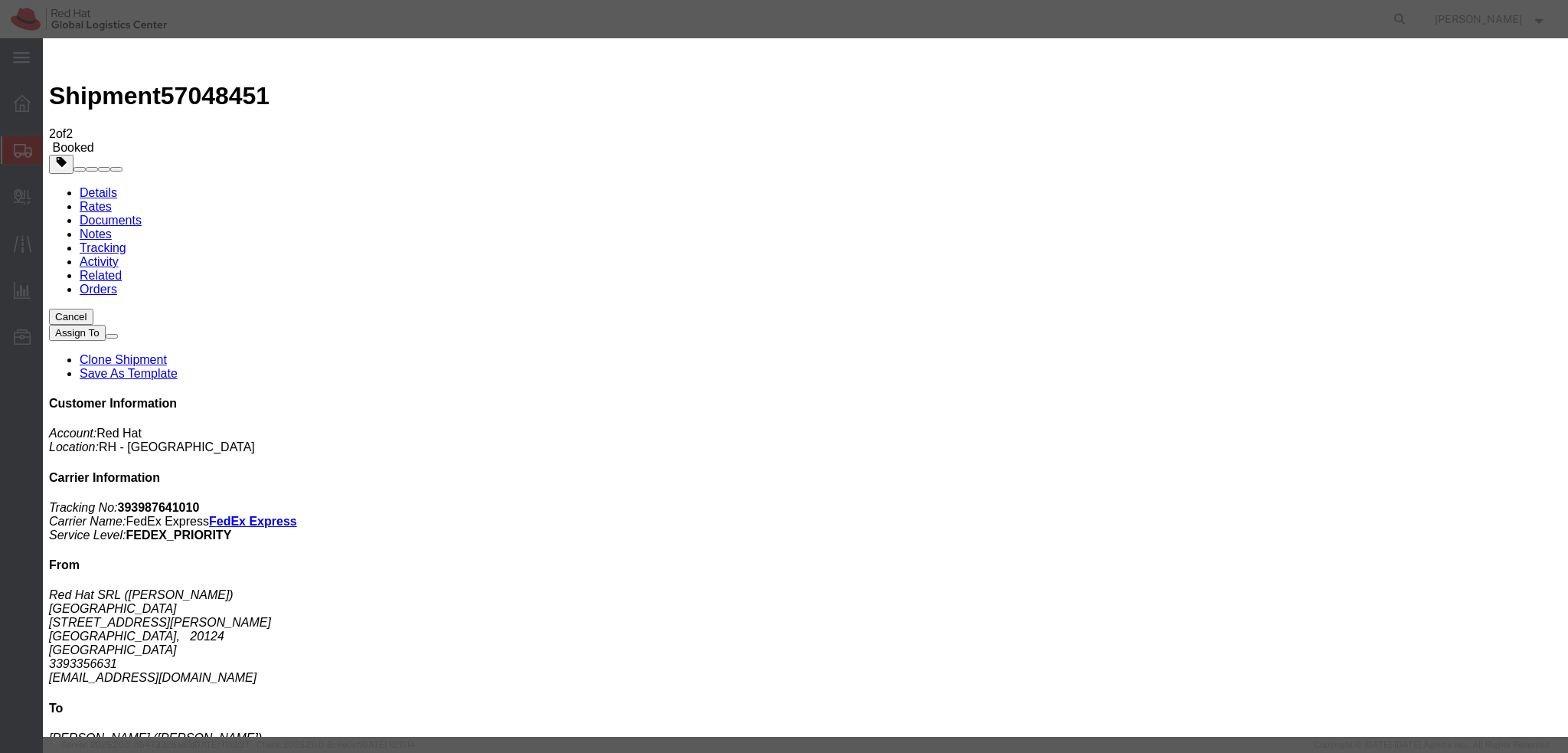
type input "3:00 PM"
click button "Apply"
click button "Save"
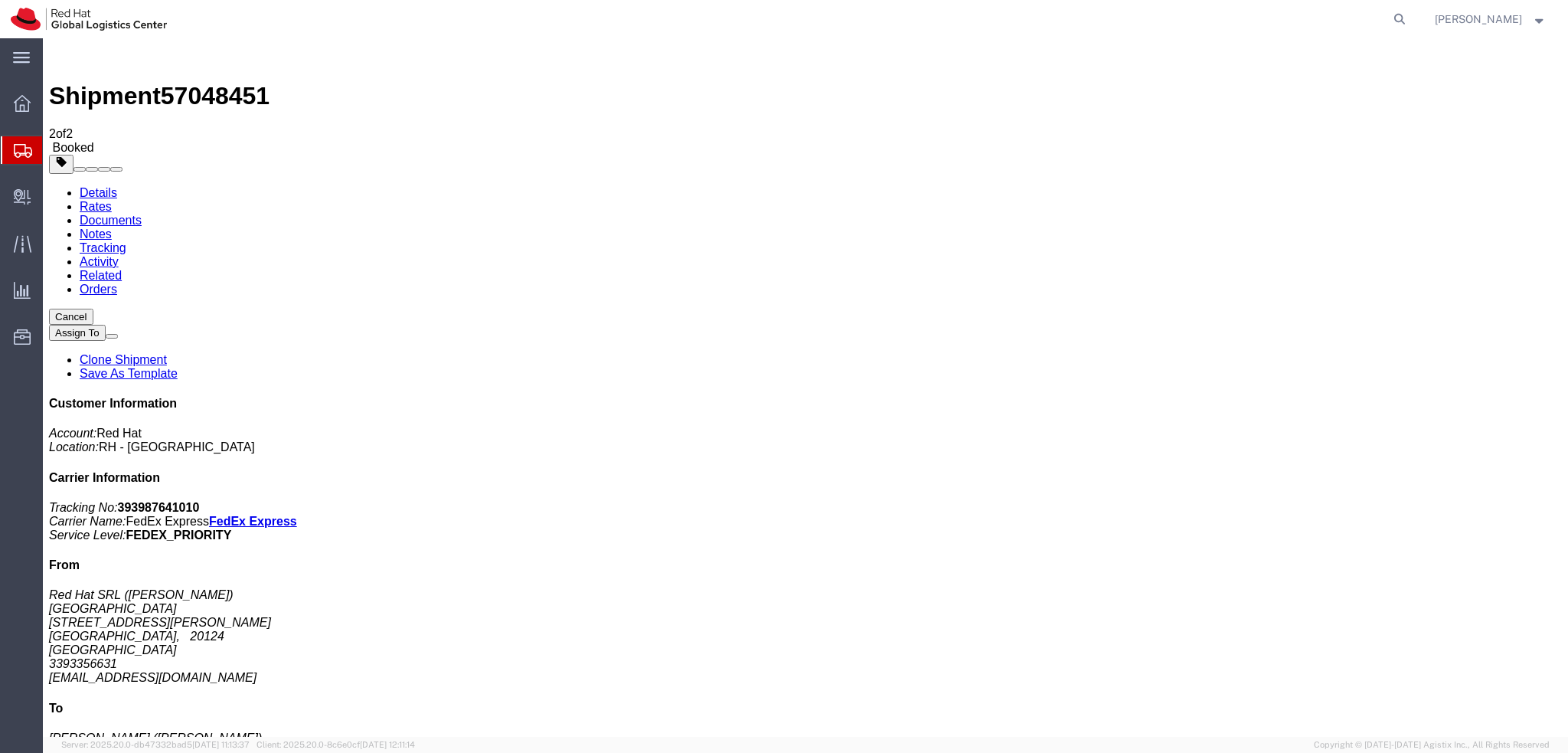
click button "Close"
click address "Red Hat SRL (Emanuela Rugginenti) MILAN Via Gustavo Fara 26 MILAN, 20124 Italy …"
copy div "eruggine@redhat.com"
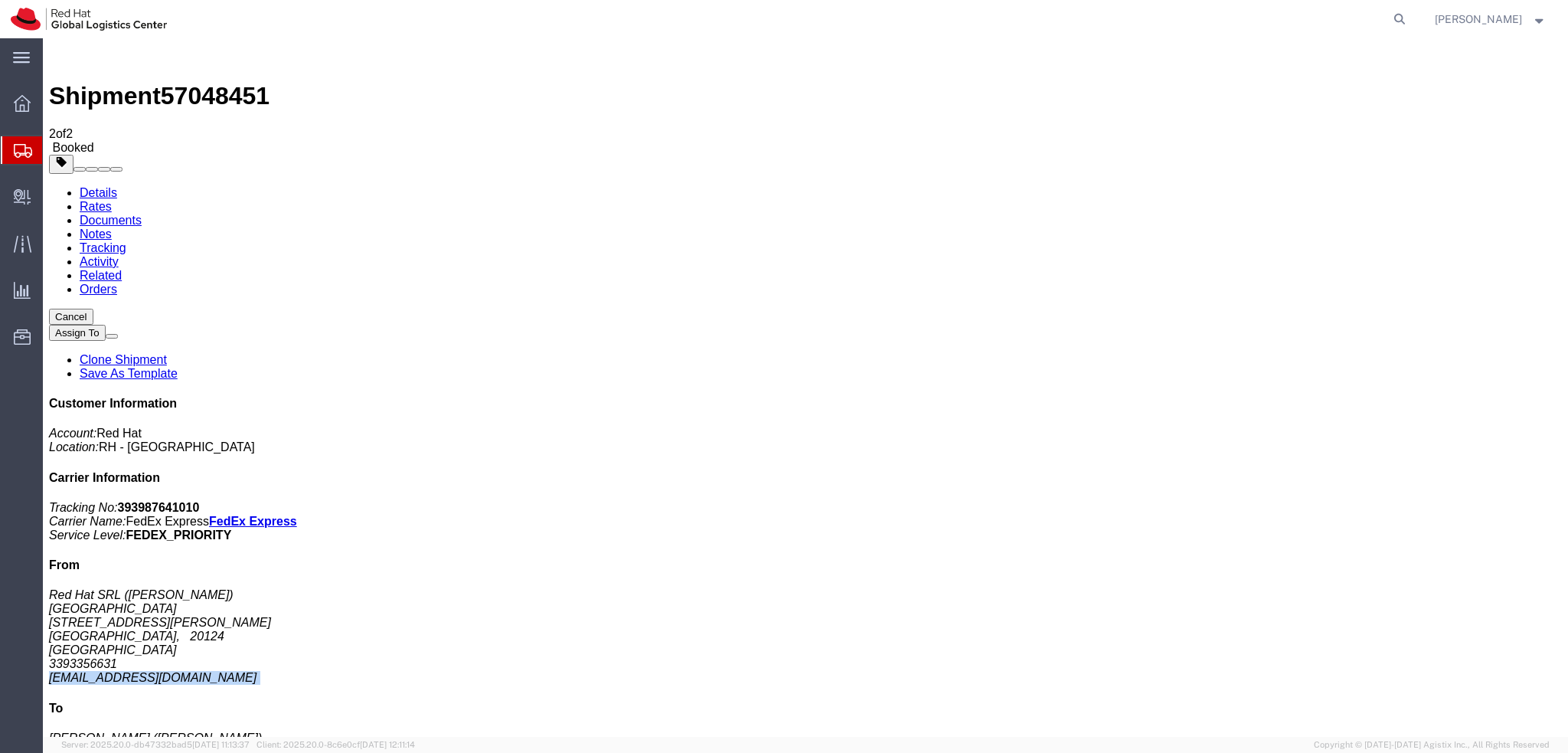
click link "Documents"
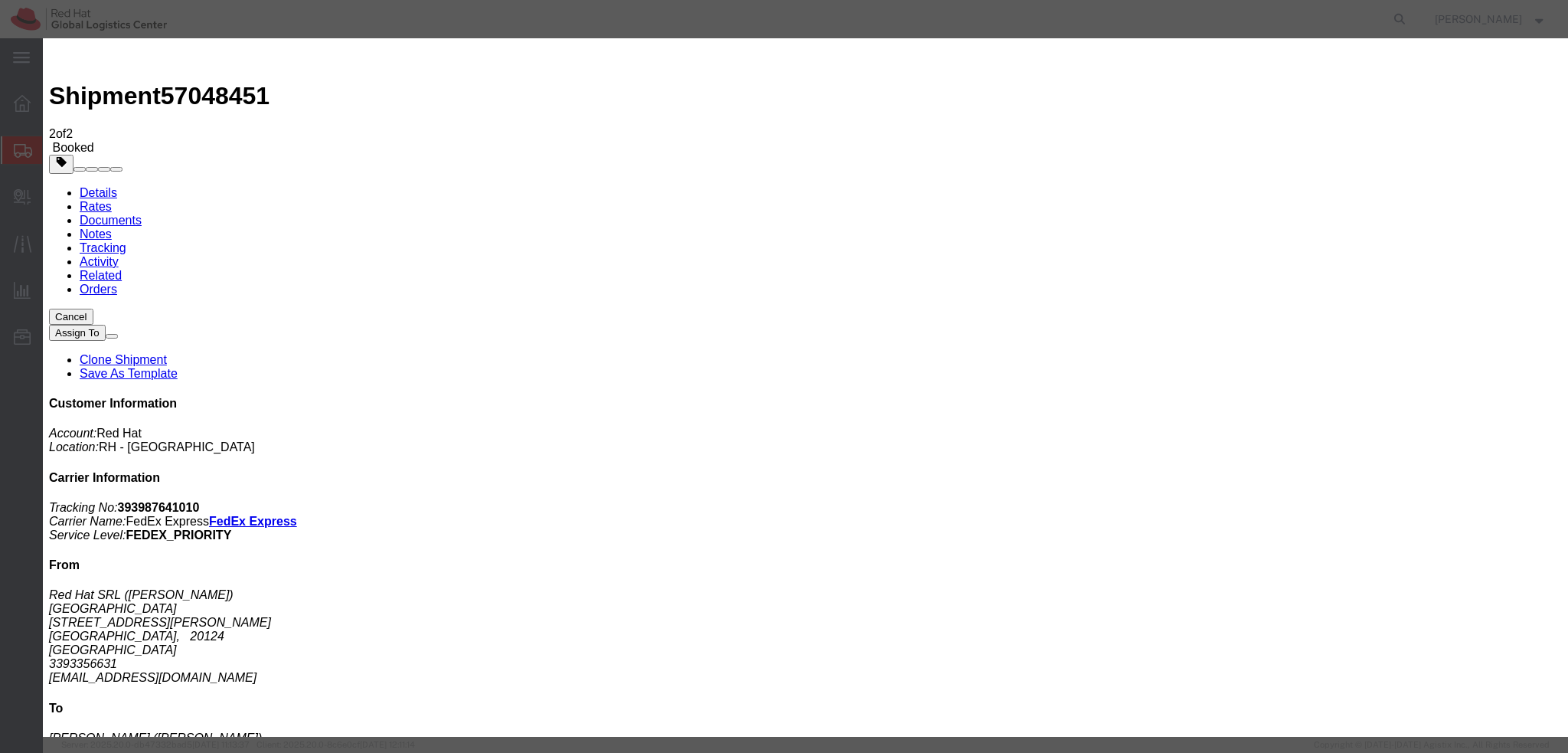
paste input "eruggine@redhat.com"
type input "eruggine@redhat.com"
paste input "evarisco@redhat.com"
type input "evarisco@redhat.com"
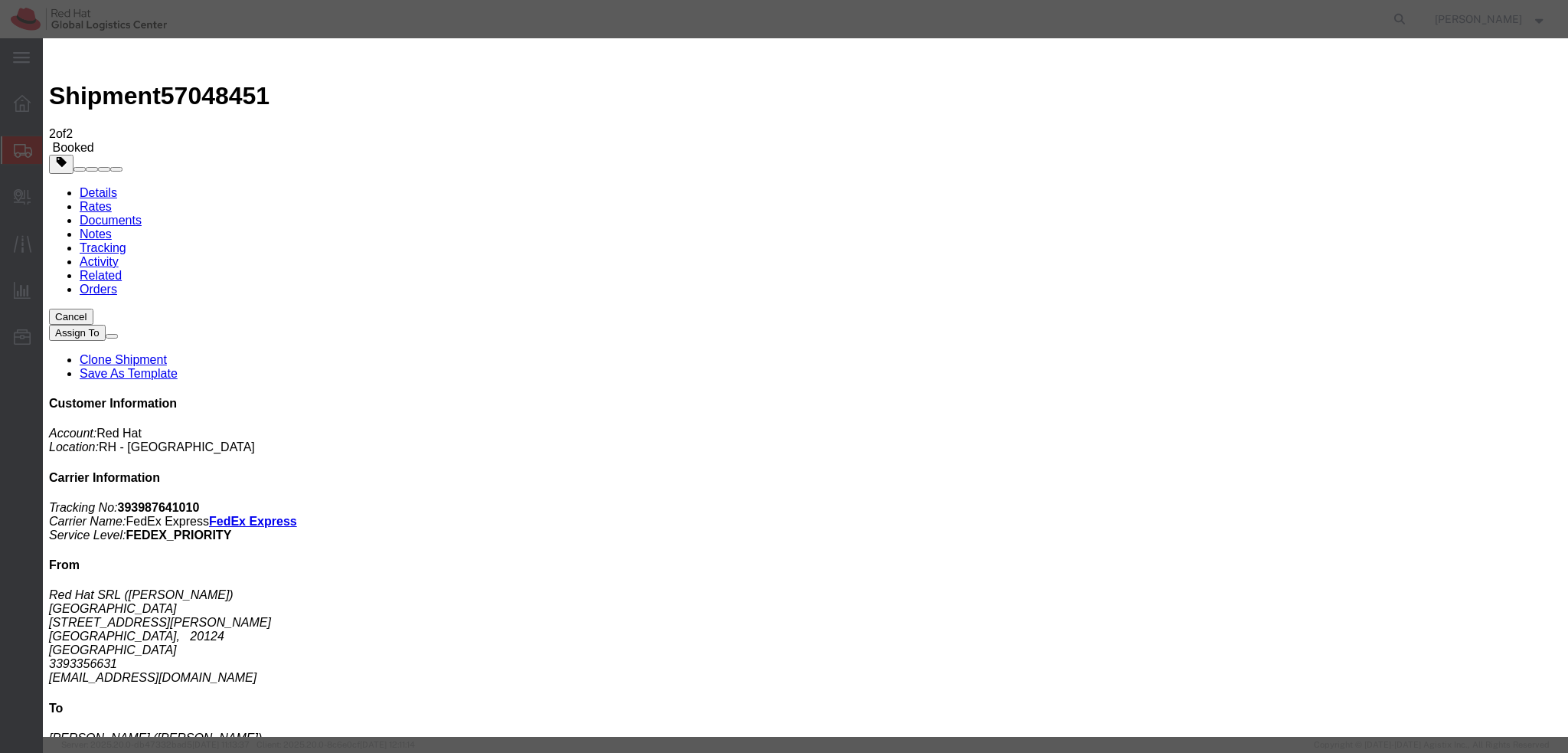
paste textarea "Hi A, please find the label for your shipment to B attached to this email. Plea…"
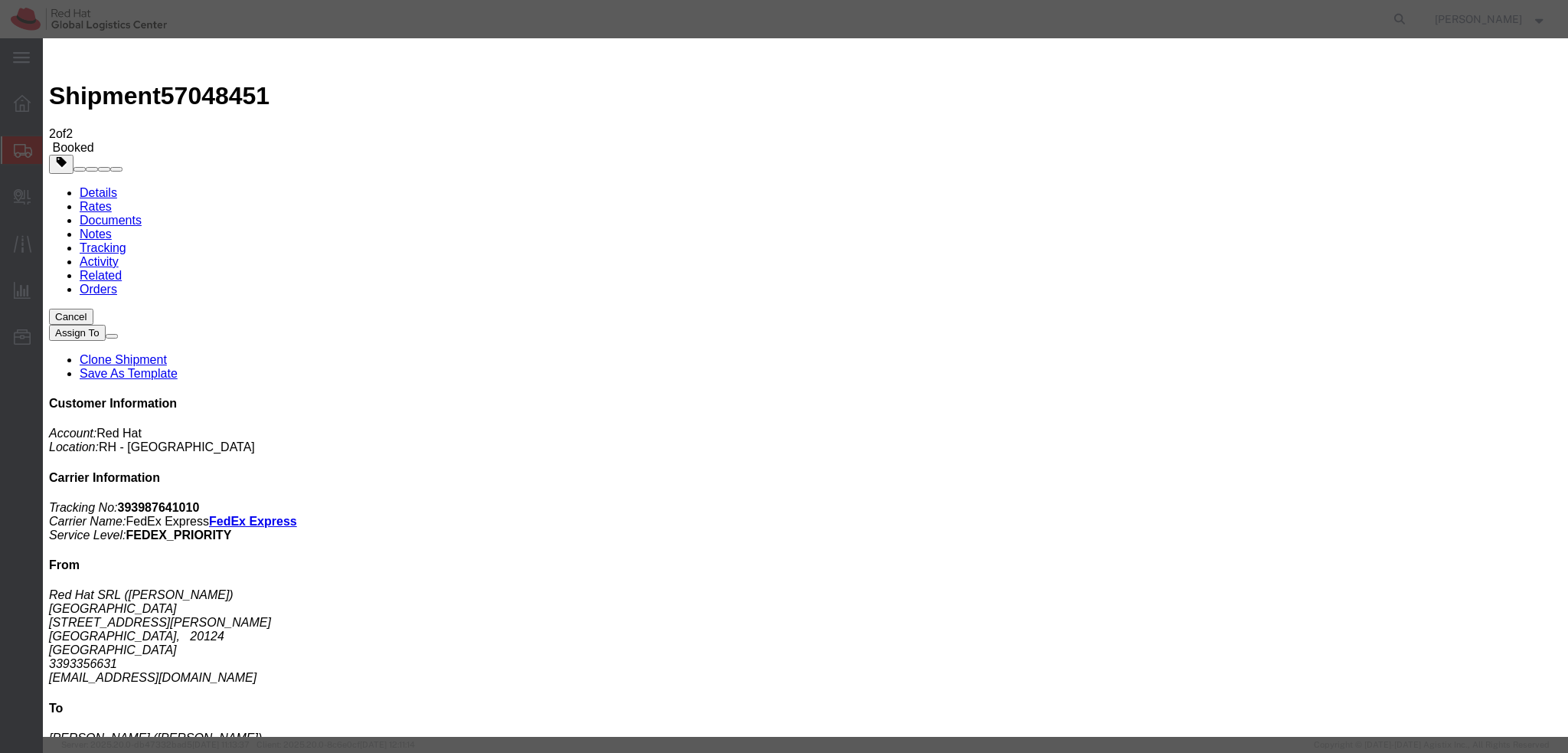
type textarea "Hi Emanuela, please find the label for your shipment to Rome attached to this e…"
